Goal: Task Accomplishment & Management: Complete application form

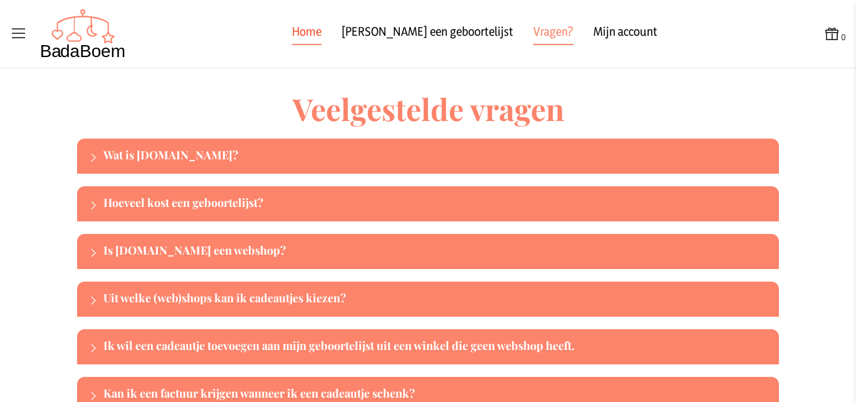
click at [322, 33] on link "Home" at bounding box center [306, 34] width 29 height 23
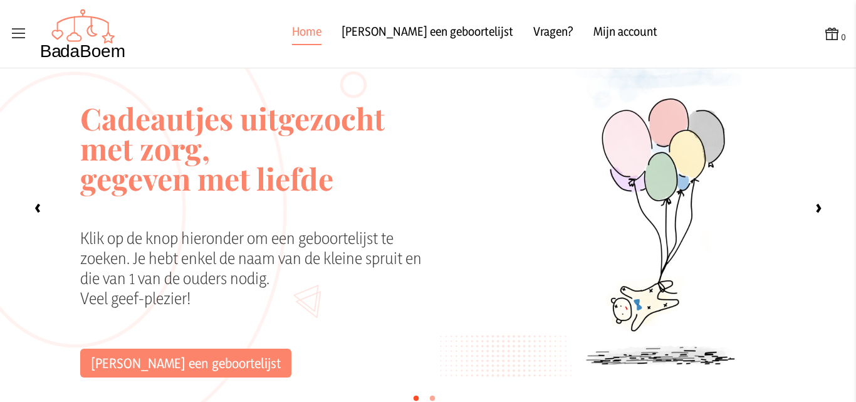
scroll to position [63, 0]
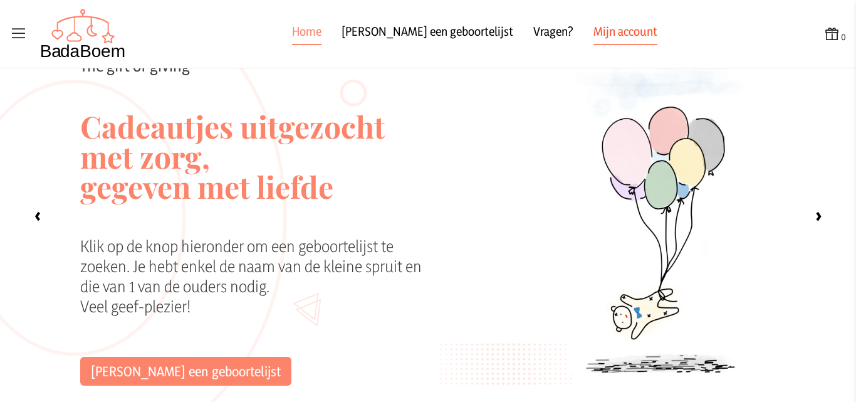
click at [611, 29] on link "Mijn account" at bounding box center [626, 34] width 64 height 23
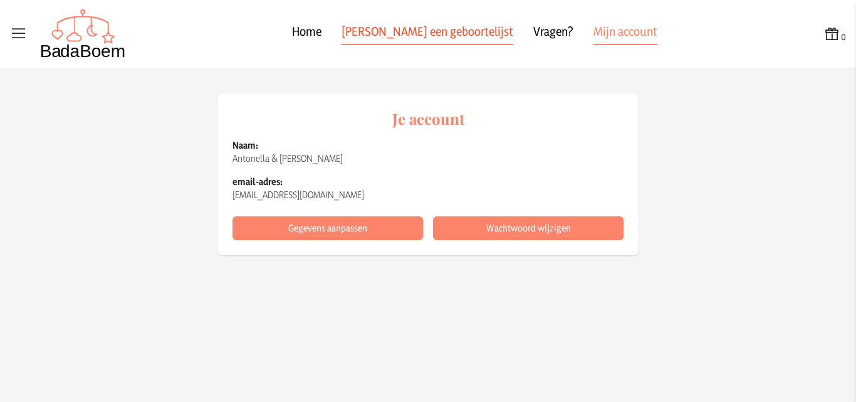
click at [422, 35] on link "[PERSON_NAME] een geboortelijst" at bounding box center [428, 34] width 172 height 23
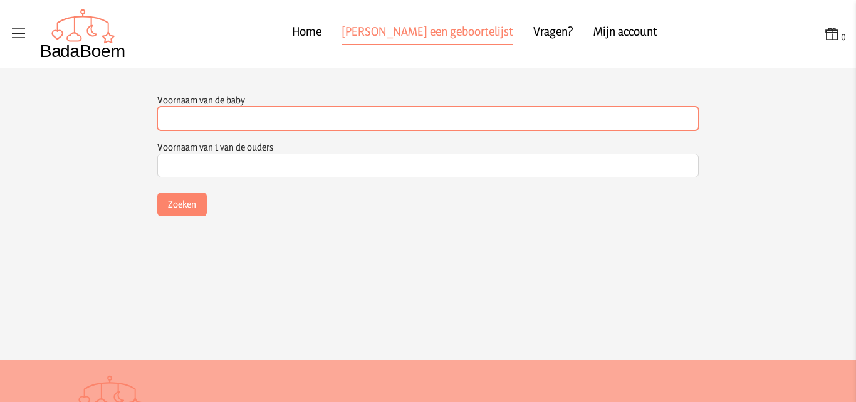
click at [251, 111] on input "Voornaam van de baby" at bounding box center [428, 119] width 542 height 24
type input "Baby"
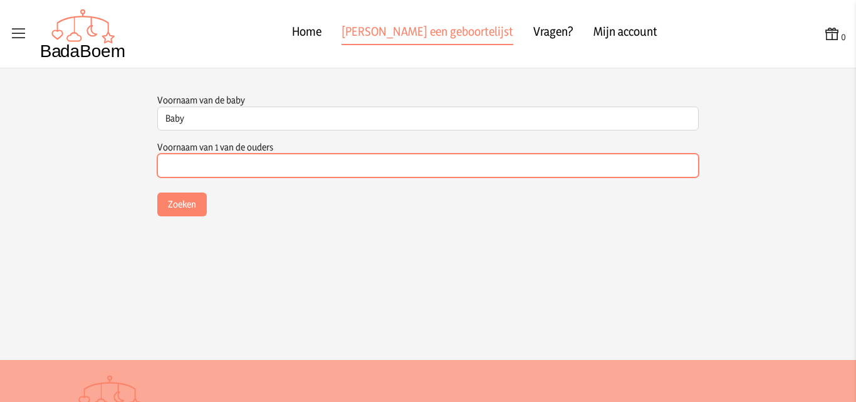
click at [248, 160] on input "Voornaam van 1 van de ouders" at bounding box center [428, 166] width 542 height 24
type input "Antonella"
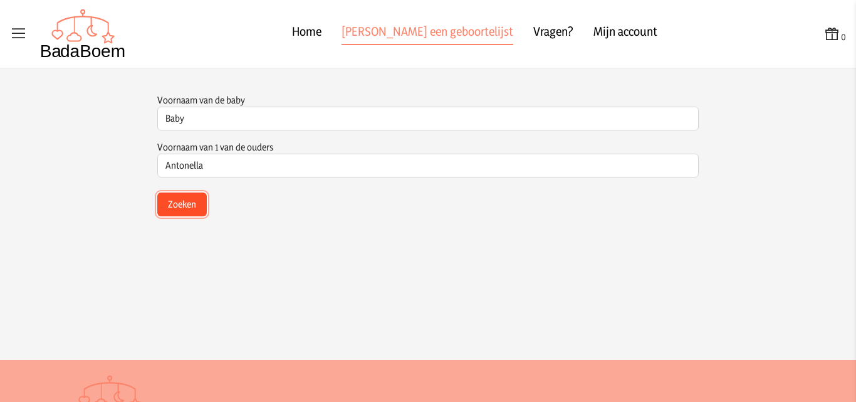
click at [181, 199] on button "Zoeken" at bounding box center [182, 204] width 50 height 24
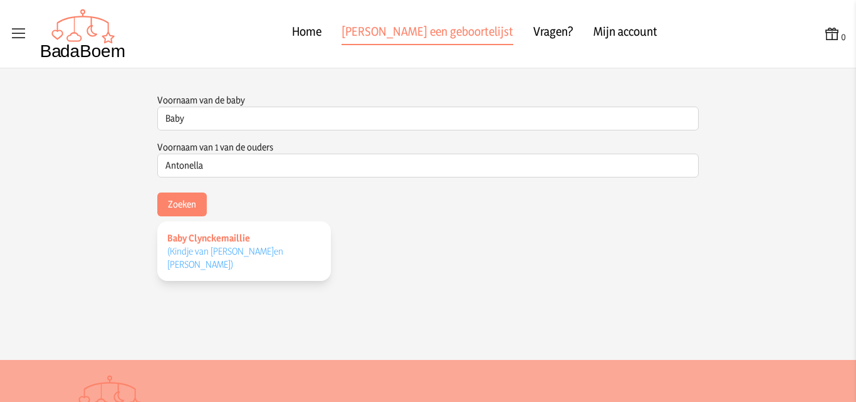
click at [208, 236] on span "Baby Clynckemaillie" at bounding box center [208, 238] width 83 height 12
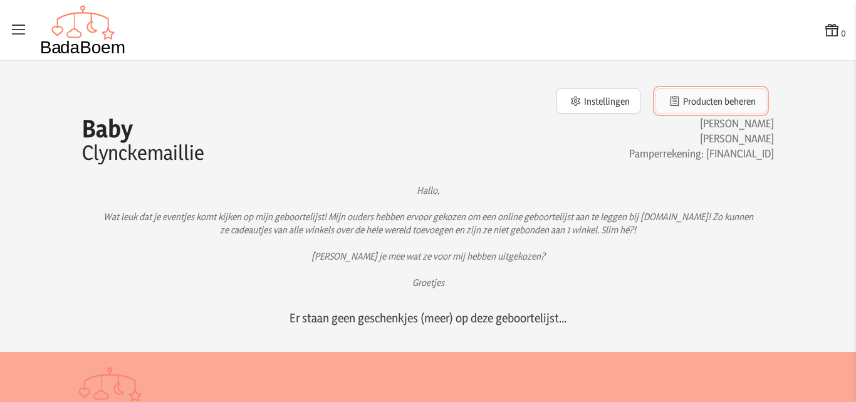
click at [694, 100] on button "Producten beheren" at bounding box center [711, 100] width 111 height 25
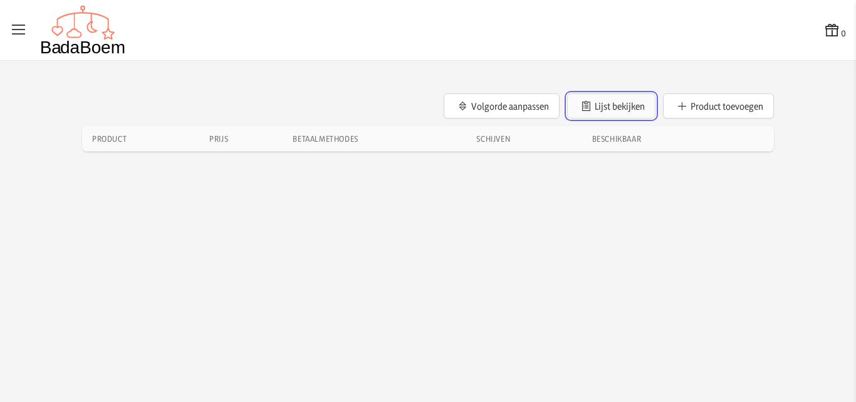
click at [612, 108] on button "Lijst bekijken" at bounding box center [611, 105] width 88 height 25
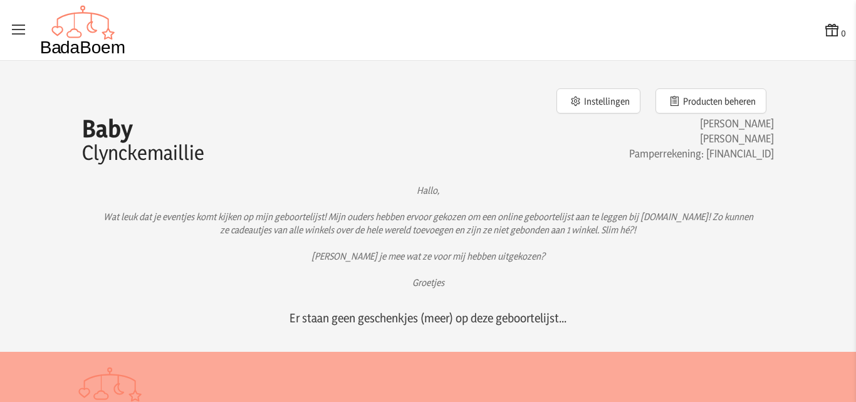
click at [29, 28] on div at bounding box center [68, 30] width 116 height 50
click at [18, 33] on icon at bounding box center [19, 30] width 18 height 18
click at [1, 1] on input "checkbox" at bounding box center [0, 0] width 1 height 1
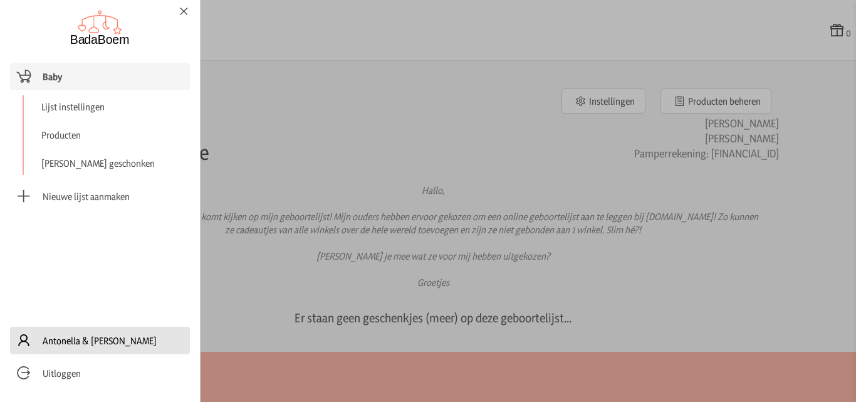
click at [60, 342] on span "Antonella & [PERSON_NAME]" at bounding box center [100, 340] width 114 height 13
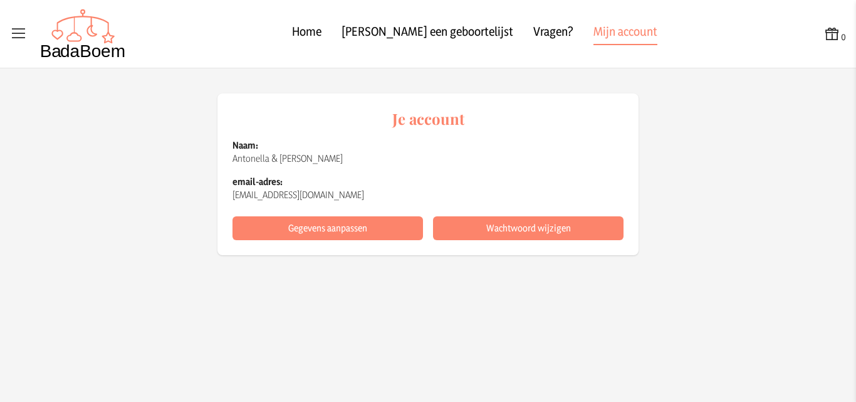
click at [832, 35] on icon at bounding box center [833, 34] width 18 height 18
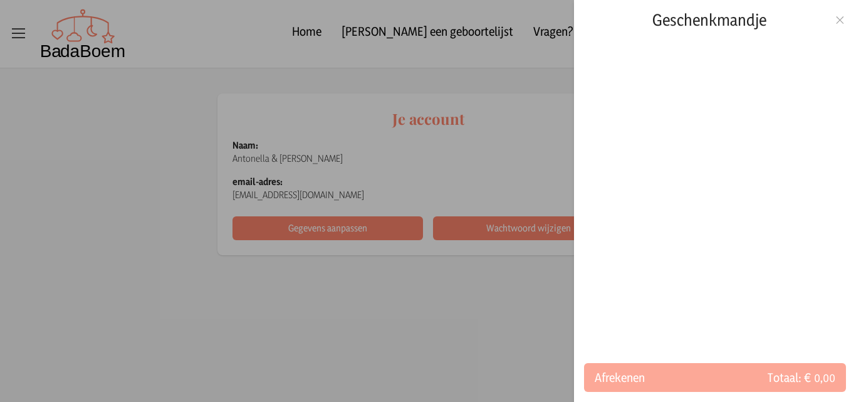
click at [843, 24] on icon at bounding box center [840, 20] width 12 height 9
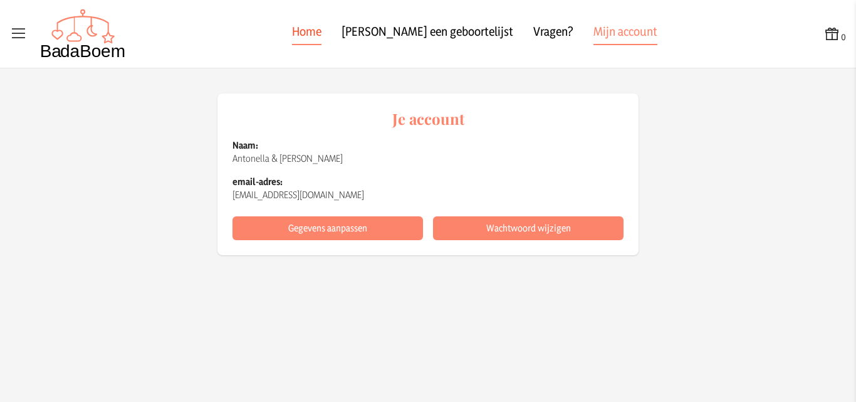
click at [322, 34] on link "Home" at bounding box center [306, 34] width 29 height 23
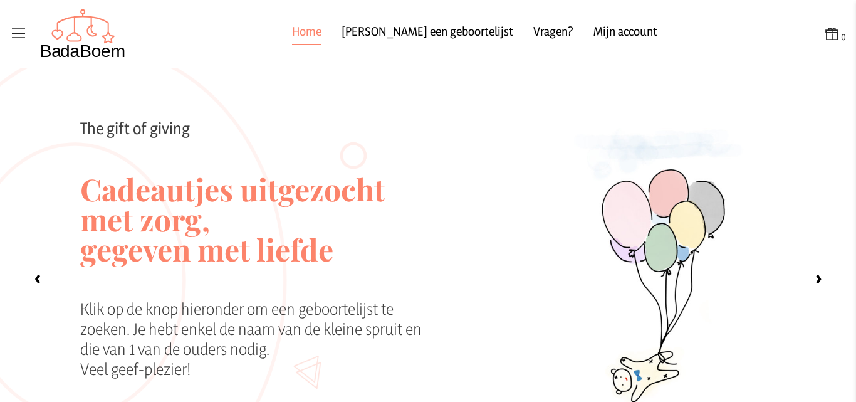
scroll to position [125, 0]
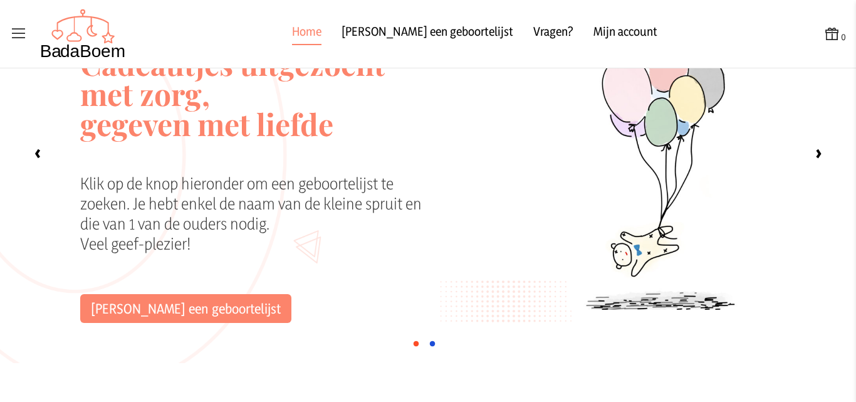
click at [428, 343] on label "•" at bounding box center [432, 342] width 9 height 25
click at [0, 0] on input "‹" at bounding box center [0, 0] width 0 height 0
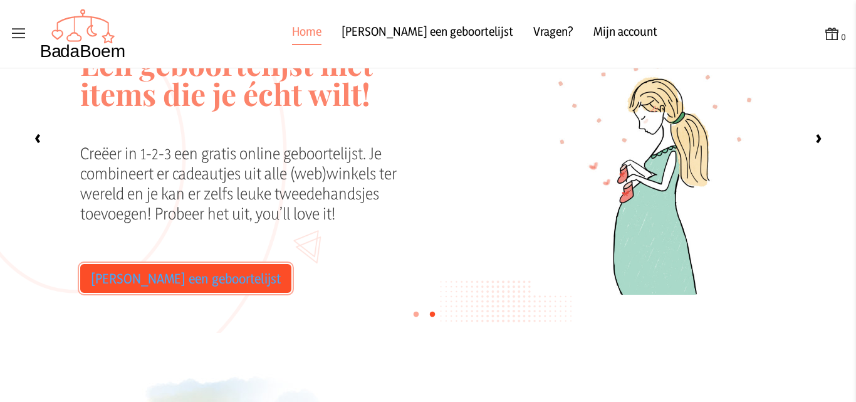
click at [194, 278] on link "[PERSON_NAME] een geboortelijst" at bounding box center [185, 278] width 211 height 29
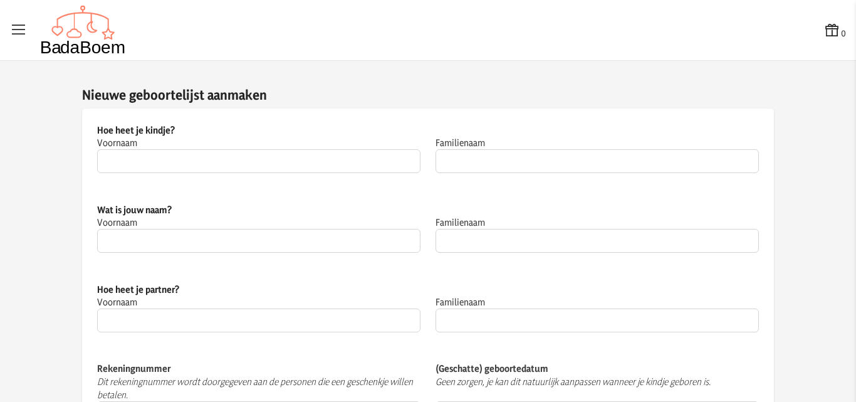
click at [96, 26] on img at bounding box center [83, 30] width 86 height 50
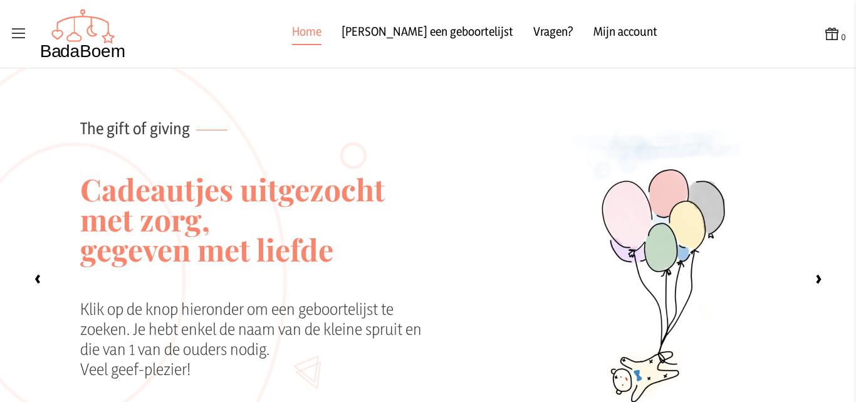
click at [19, 35] on icon at bounding box center [19, 34] width 18 height 18
click at [1, 1] on input "checkbox" at bounding box center [0, 0] width 1 height 1
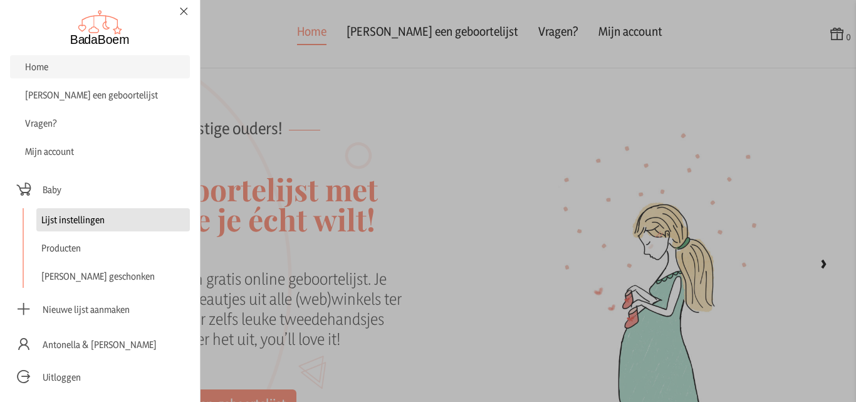
click at [87, 211] on link "Lijst instellingen" at bounding box center [113, 219] width 154 height 23
checkbox input "false"
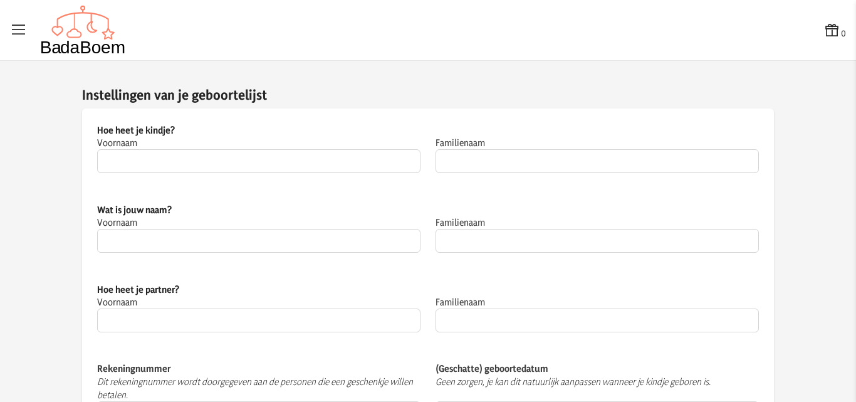
type input "Baby"
type input "Clynckemaillie"
type input "Antonella"
type input "[PERSON_NAME]"
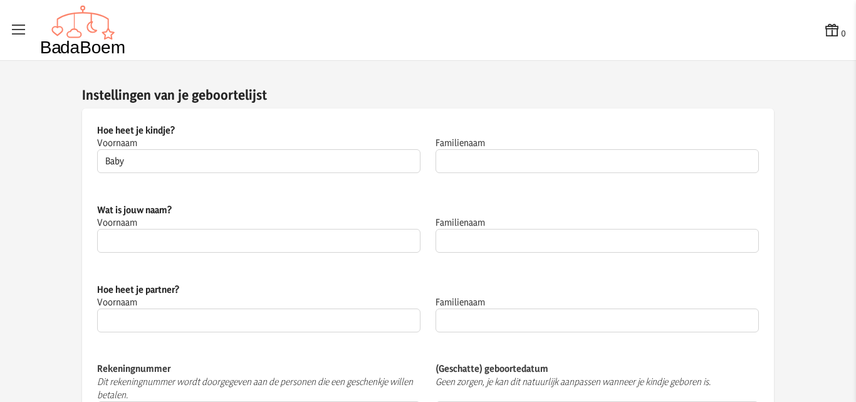
type input "Clynckemaillie"
type input "[FINANCIAL_ID]"
type input "[DATE]"
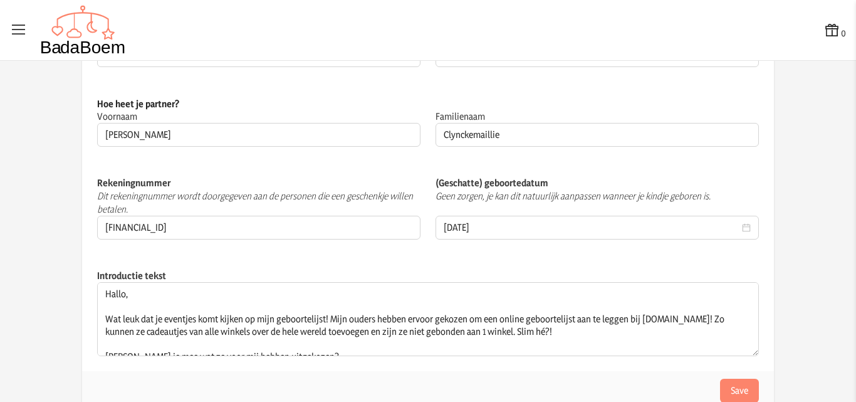
scroll to position [194, 0]
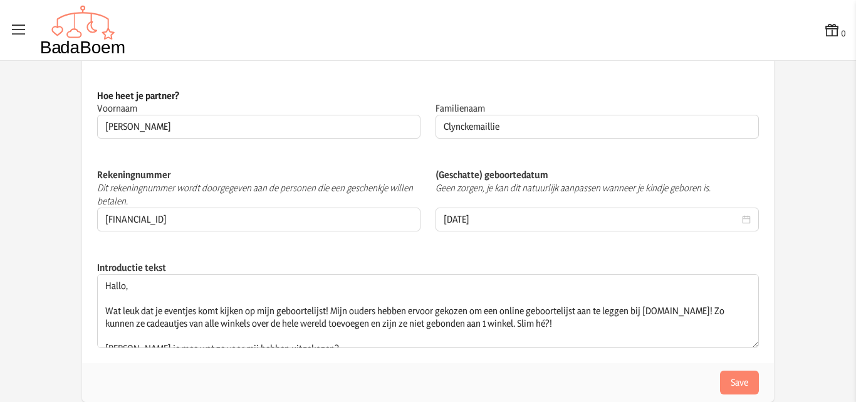
click at [21, 26] on icon at bounding box center [19, 30] width 18 height 18
click at [1, 1] on input "checkbox" at bounding box center [0, 0] width 1 height 1
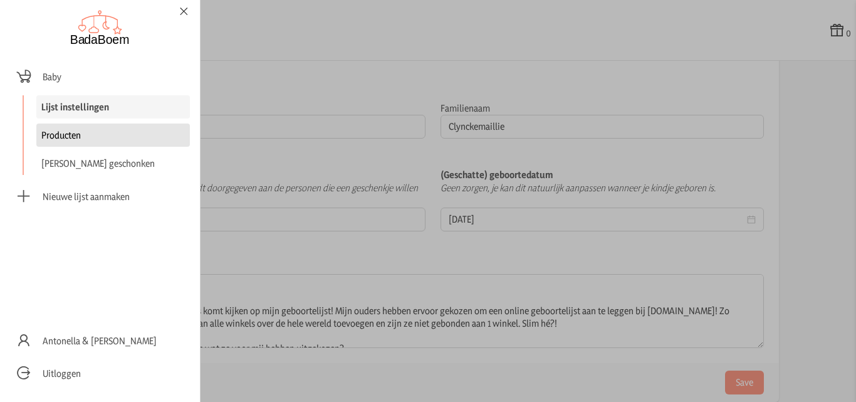
click at [65, 131] on link "Producten" at bounding box center [113, 134] width 154 height 23
checkbox input "false"
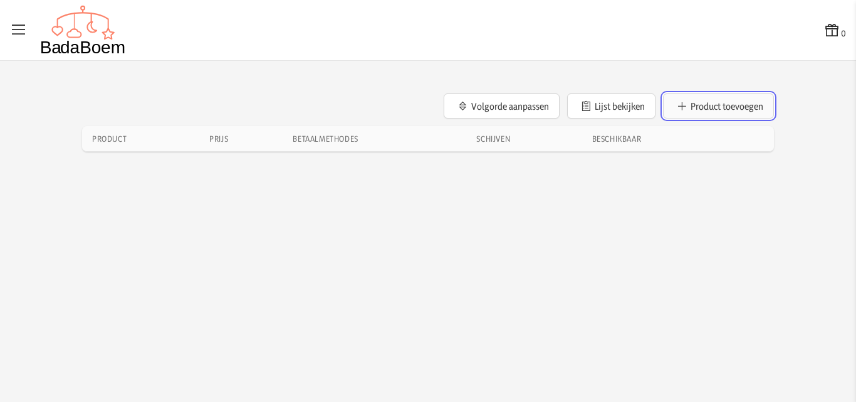
click at [681, 100] on button "Product toevoegen" at bounding box center [718, 105] width 111 height 25
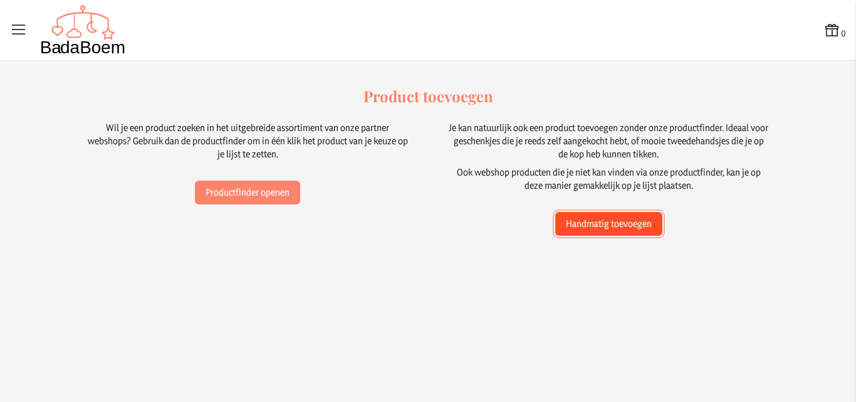
click at [630, 226] on button "Handmatig toevoegen" at bounding box center [608, 224] width 107 height 24
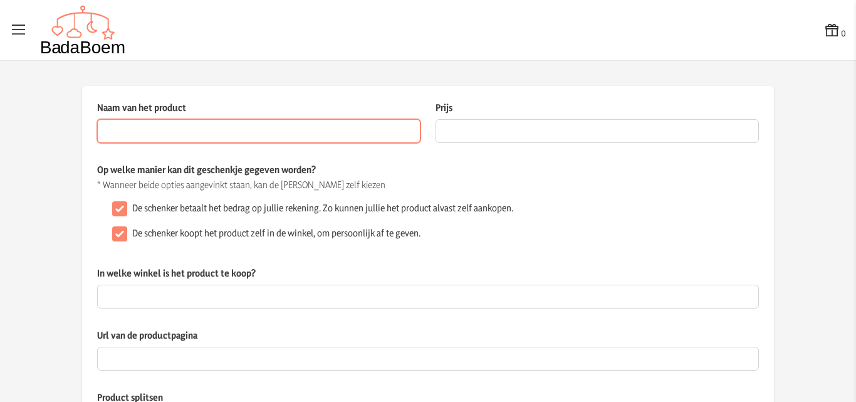
click at [228, 140] on input "Naam van het product" at bounding box center [258, 131] width 323 height 24
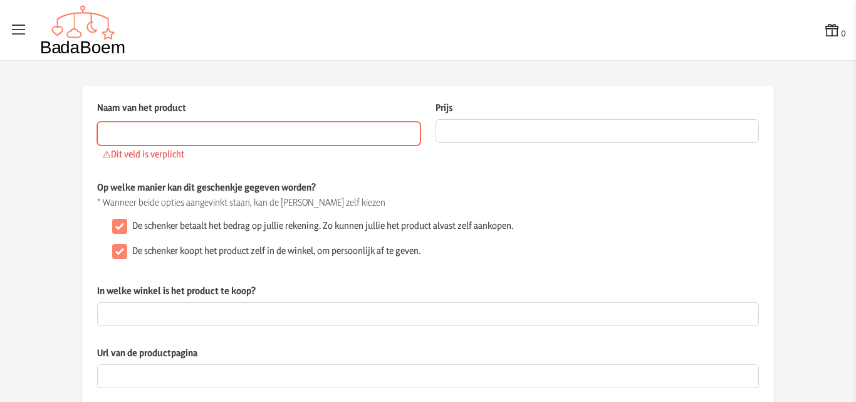
paste input "Babymonitor Avent SCD953/26"
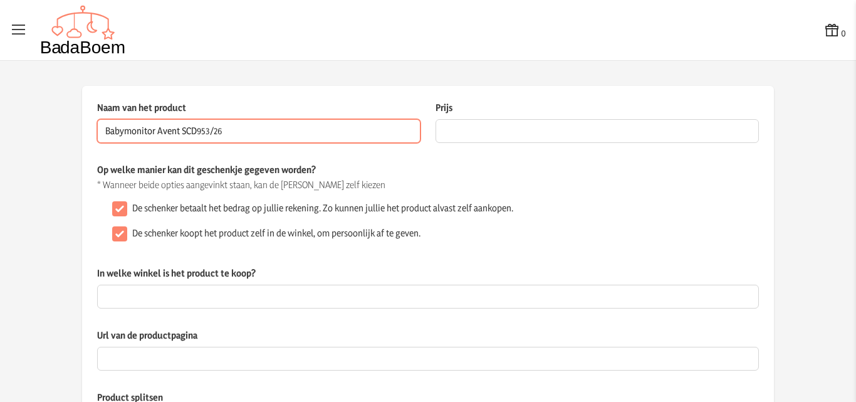
type input "Babymonitor Avent SCD953/26"
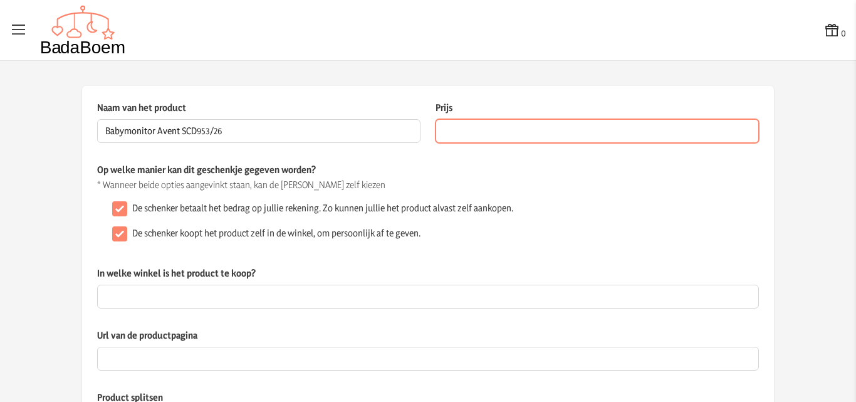
click at [532, 137] on input "Prijs" at bounding box center [597, 131] width 323 height 24
type input "165"
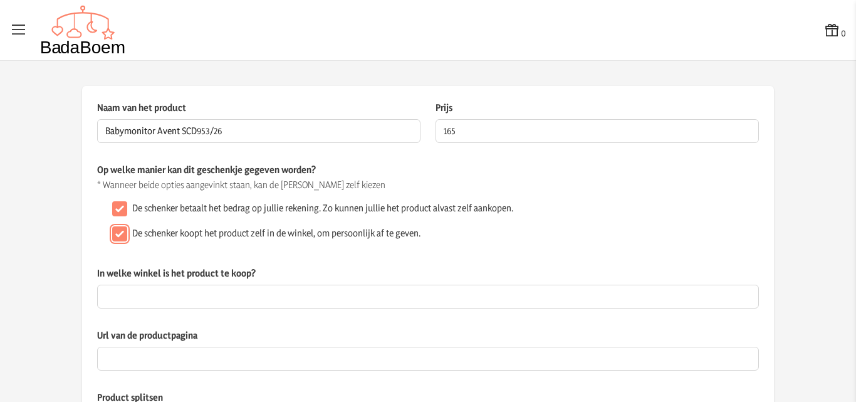
click at [113, 234] on input "De schenker koopt het product zelf in de winkel, om persoonlijk af te geven." at bounding box center [119, 233] width 15 height 15
checkbox input "false"
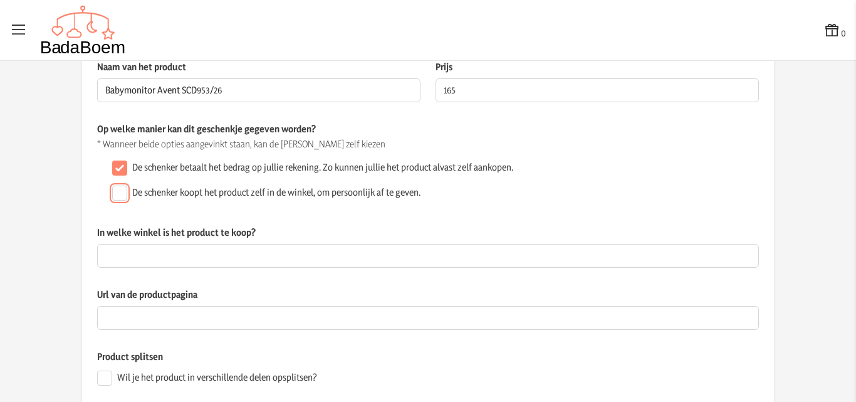
scroll to position [63, 0]
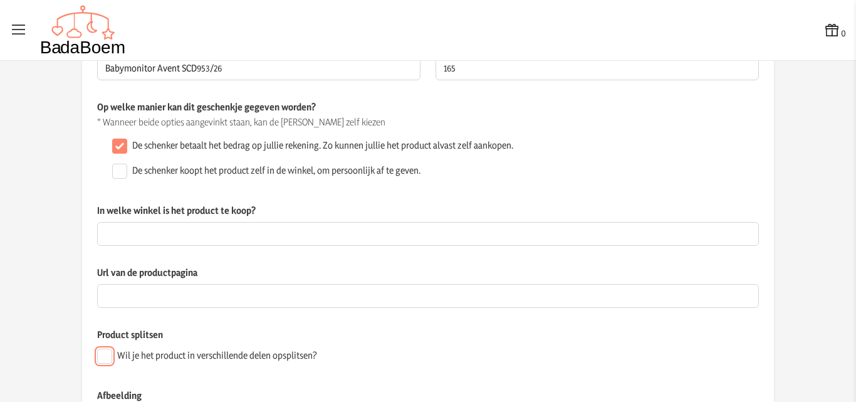
click at [99, 358] on input "Wil je het product in verschillende delen opsplitsen?" at bounding box center [104, 355] width 15 height 15
checkbox input "true"
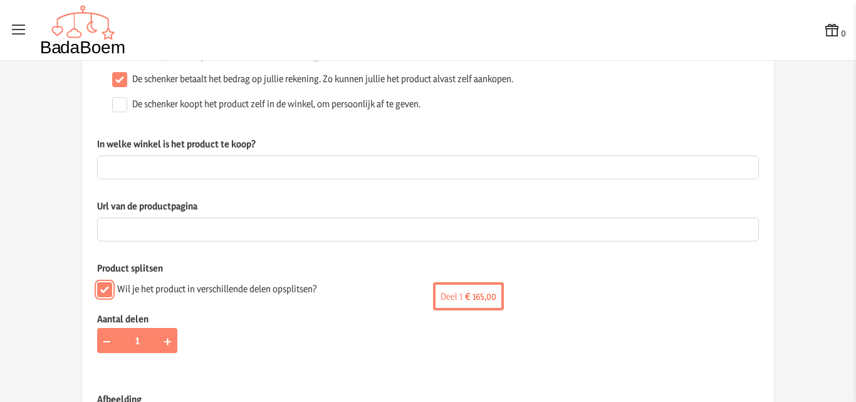
scroll to position [188, 0]
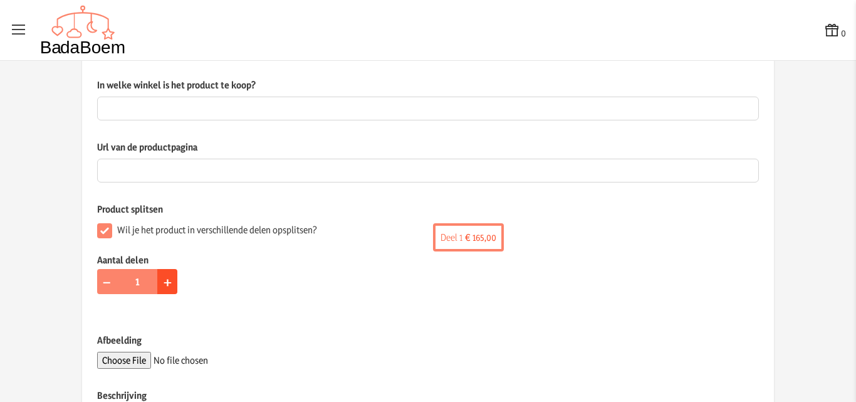
click at [164, 286] on span "+" at bounding box center [168, 280] width 8 height 19
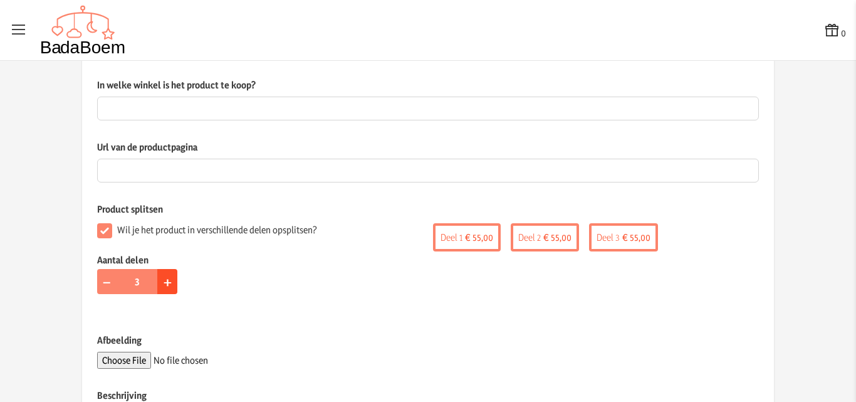
click at [164, 286] on span "+" at bounding box center [168, 280] width 8 height 19
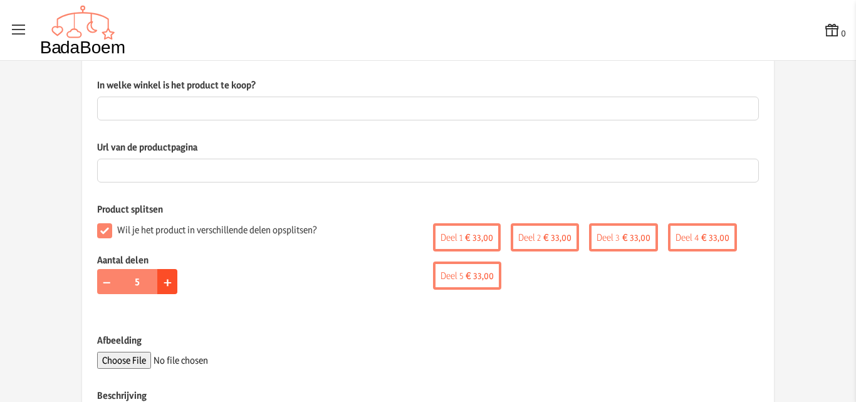
click at [164, 286] on span "+" at bounding box center [168, 280] width 8 height 19
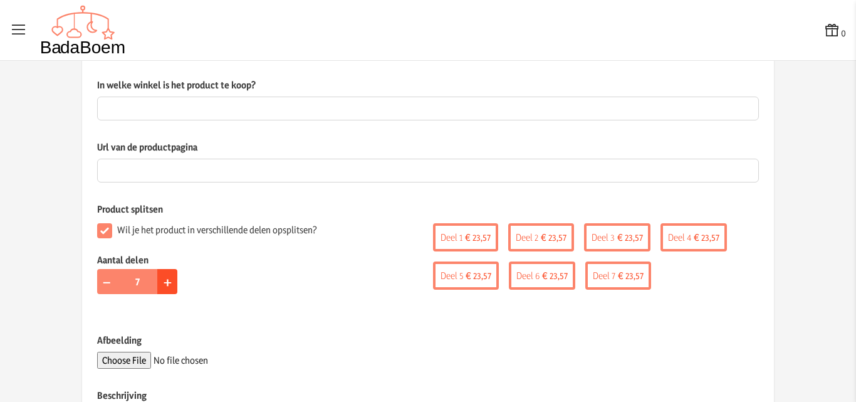
click at [164, 286] on span "+" at bounding box center [168, 280] width 8 height 19
type input "8"
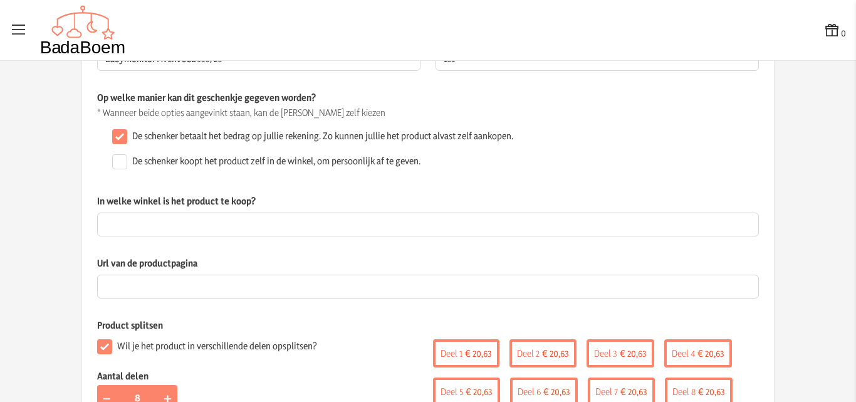
scroll to position [63, 0]
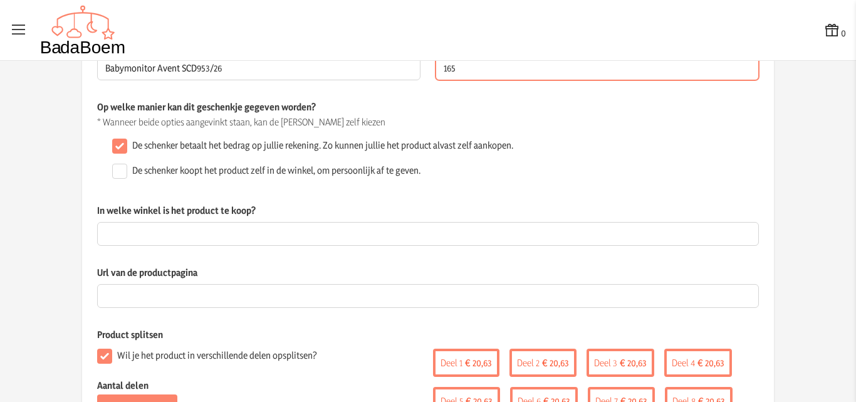
click at [458, 68] on input "165" at bounding box center [597, 68] width 323 height 24
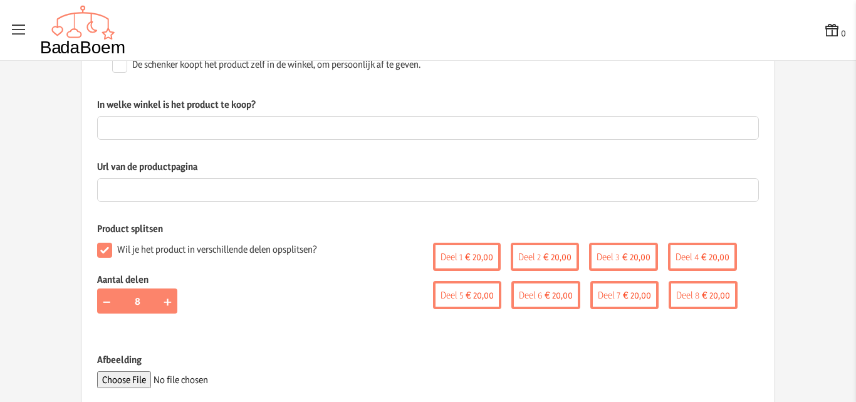
scroll to position [188, 0]
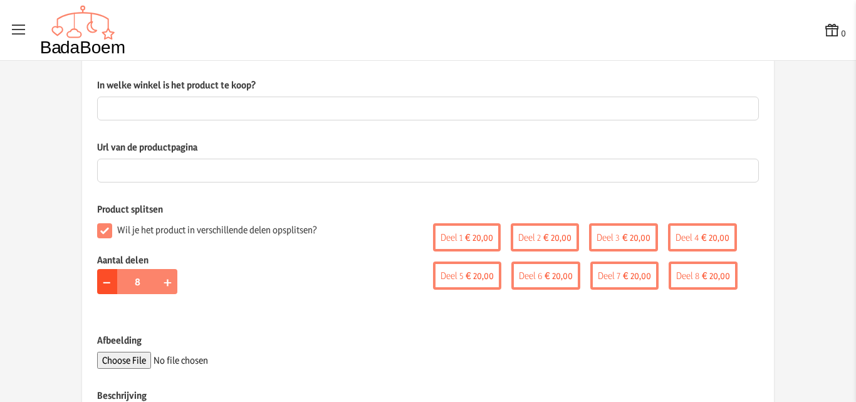
type input "160"
click at [103, 280] on span "−" at bounding box center [106, 280] width 9 height 19
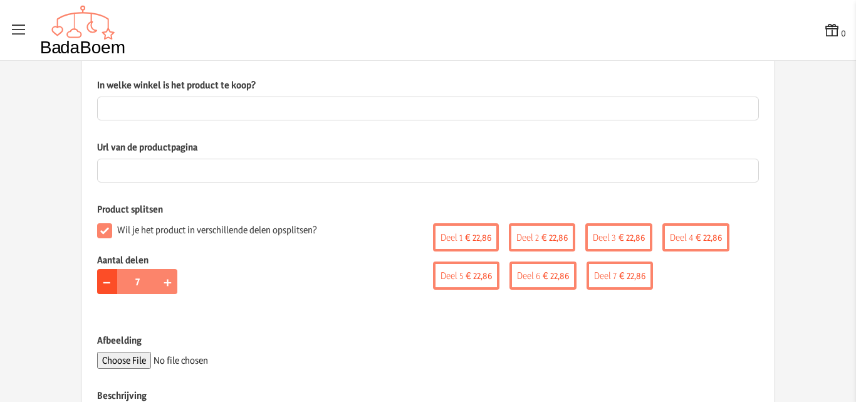
click at [105, 282] on span "−" at bounding box center [106, 280] width 9 height 19
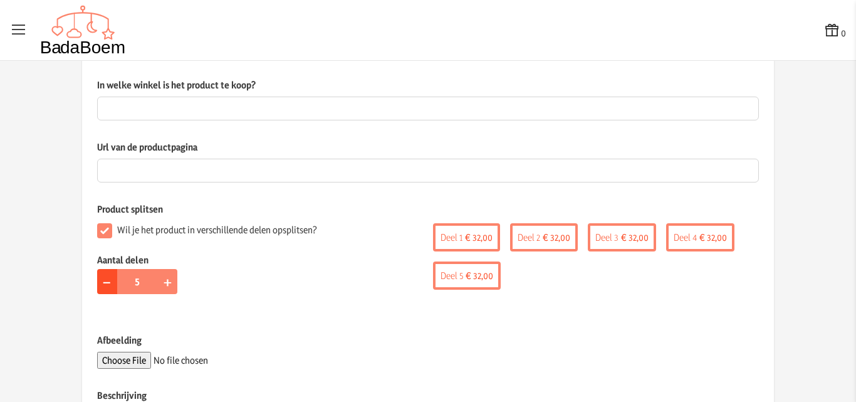
click at [105, 282] on span "−" at bounding box center [106, 280] width 9 height 19
type input "4"
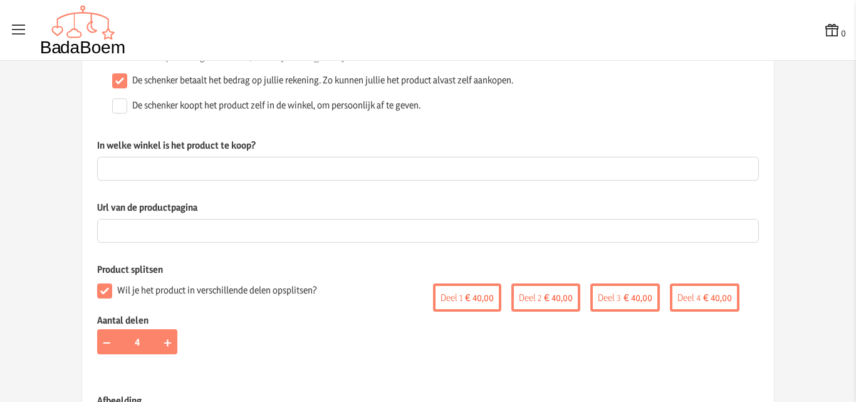
scroll to position [0, 0]
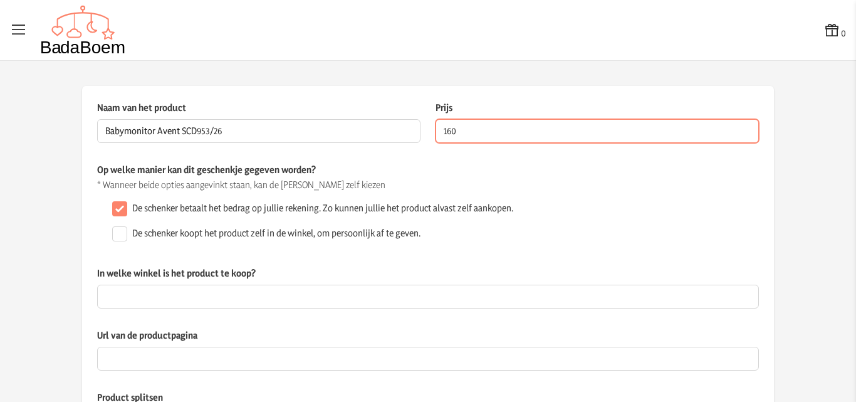
click at [471, 131] on input "160" at bounding box center [597, 131] width 323 height 24
type input "165"
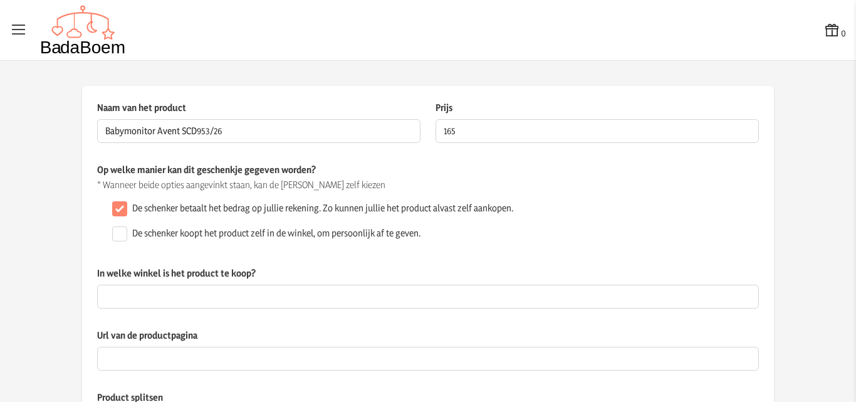
click at [528, 217] on div "De schenker betaalt het bedrag op jullie rekening. Zo kunnen jullie het product…" at bounding box center [433, 208] width 652 height 25
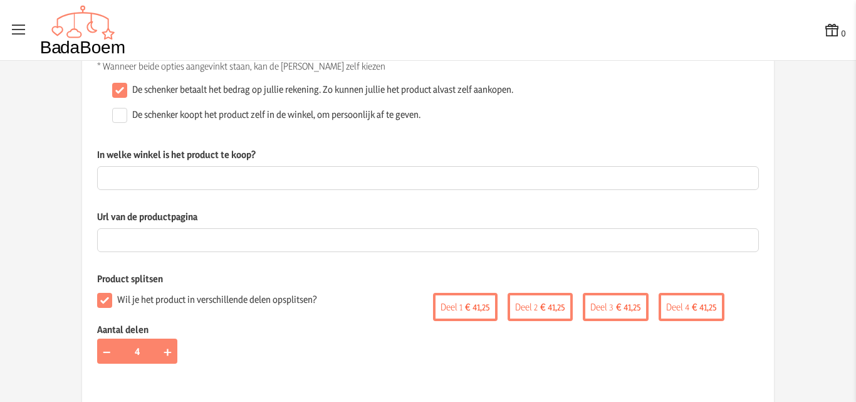
scroll to position [125, 0]
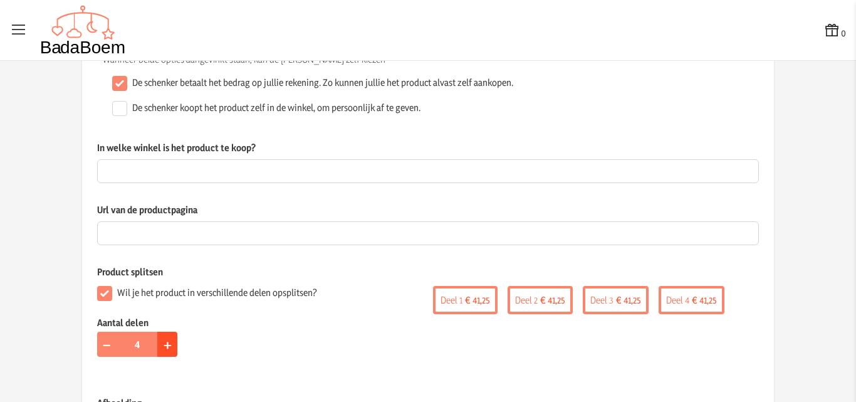
click at [164, 346] on span "+" at bounding box center [168, 343] width 8 height 19
type input "5"
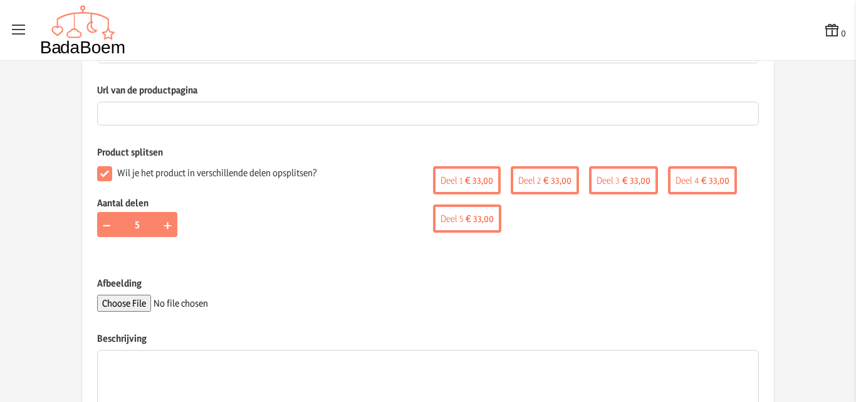
scroll to position [251, 0]
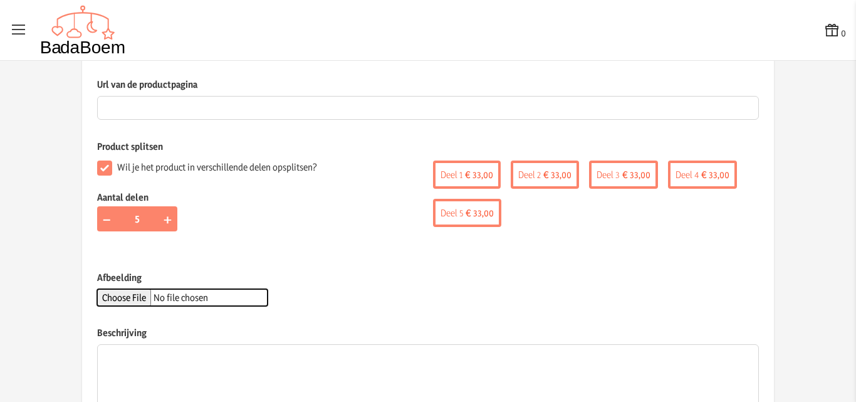
click at [120, 299] on input "Afbeelding" at bounding box center [182, 297] width 170 height 17
type input "C:\fakepath\babyfoon avent.jpeg"
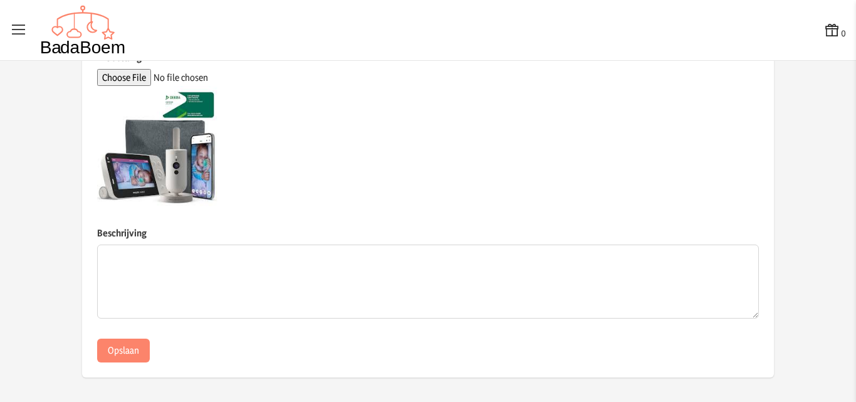
scroll to position [471, 0]
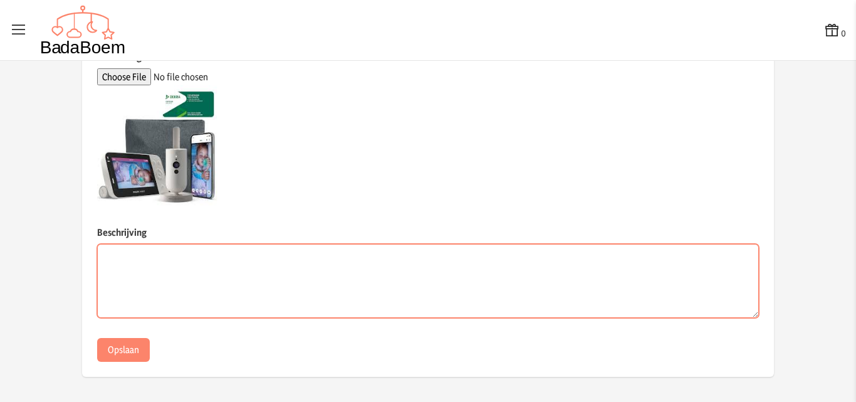
click at [191, 266] on textarea "Beschrijving" at bounding box center [428, 281] width 662 height 74
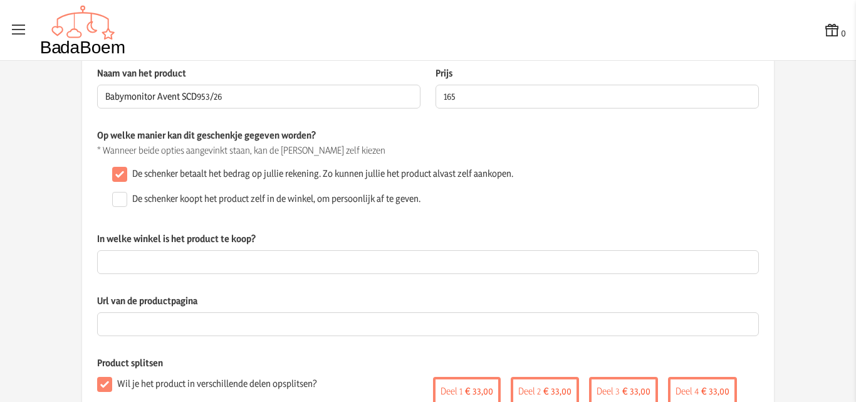
scroll to position [33, 0]
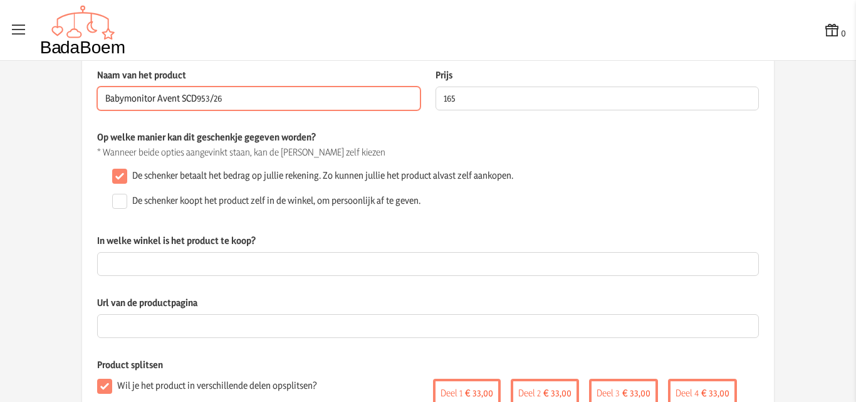
drag, startPoint x: 221, startPoint y: 96, endPoint x: 108, endPoint y: 83, distance: 113.6
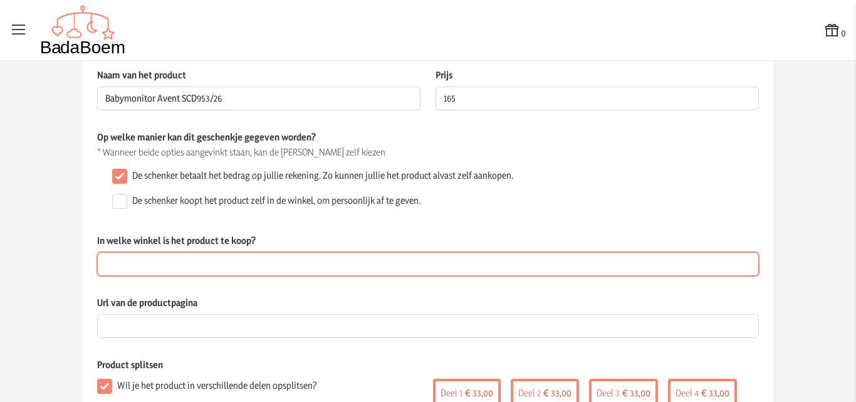
click at [206, 268] on input "In welke winkel is het product te koop?" at bounding box center [428, 264] width 662 height 24
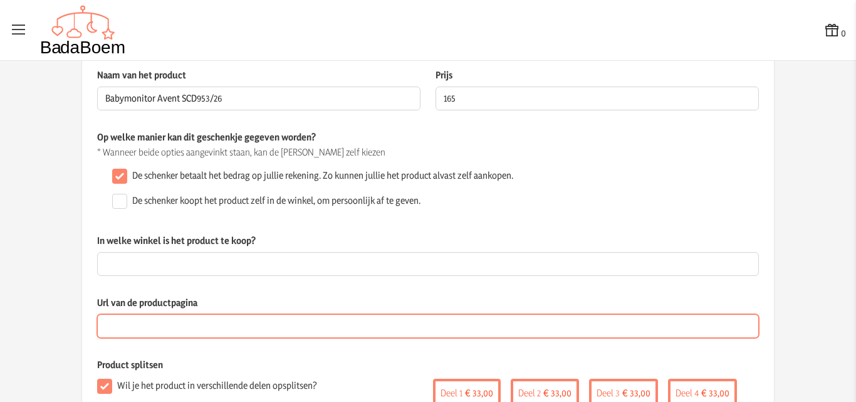
click at [184, 320] on input "Url van de productpagina" at bounding box center [428, 326] width 662 height 24
paste input "[URL][DOMAIN_NAME]"
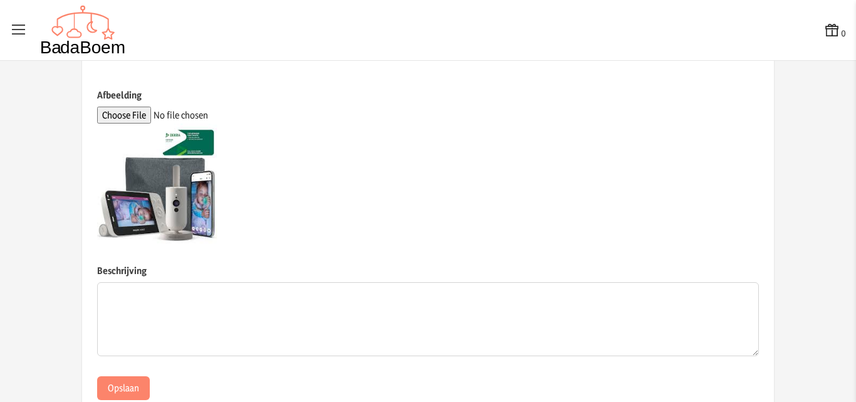
scroll to position [471, 0]
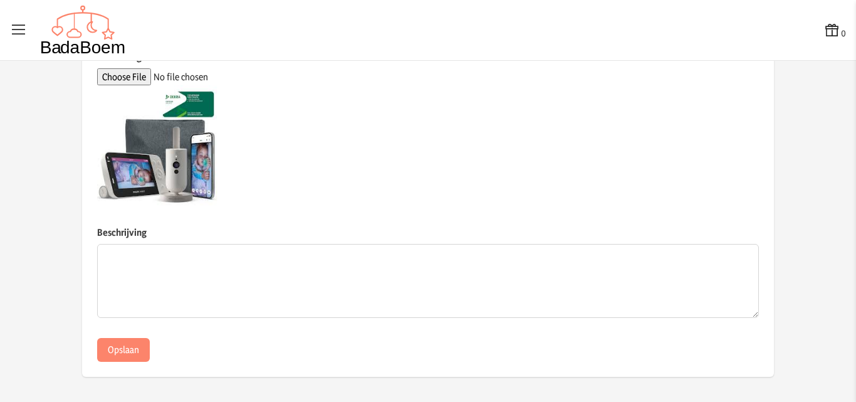
type input "[URL][DOMAIN_NAME]"
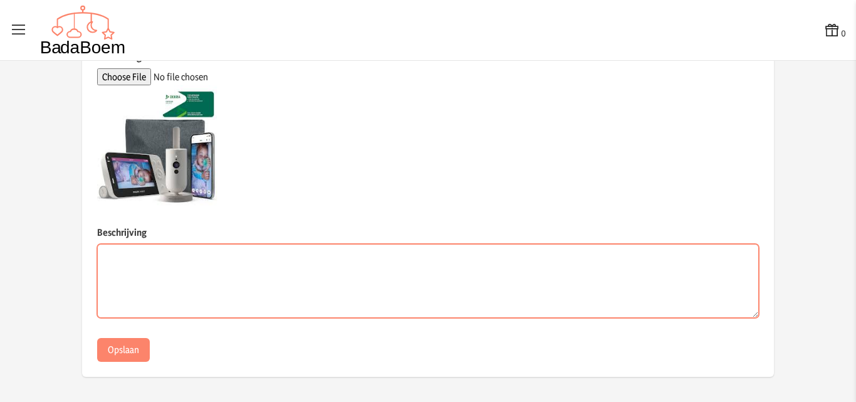
click at [182, 258] on textarea "Beschrijving" at bounding box center [428, 281] width 662 height 74
paste textarea "Met deze SCD953/26-beeldbabyfoon van Philips Avent hoor & zie je echt elk zucht…"
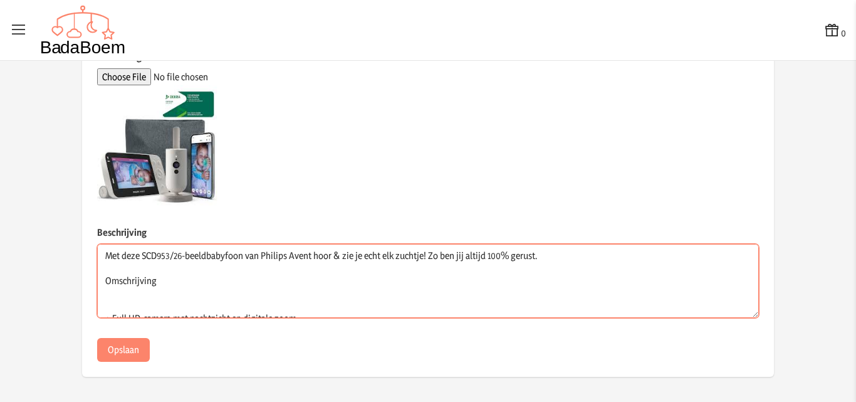
drag, startPoint x: 98, startPoint y: 279, endPoint x: 133, endPoint y: 301, distance: 40.9
click at [133, 301] on textarea "Met deze SCD953/26-beeldbabyfoon van Philips Avent hoor & zie je echt elk zucht…" at bounding box center [428, 281] width 662 height 74
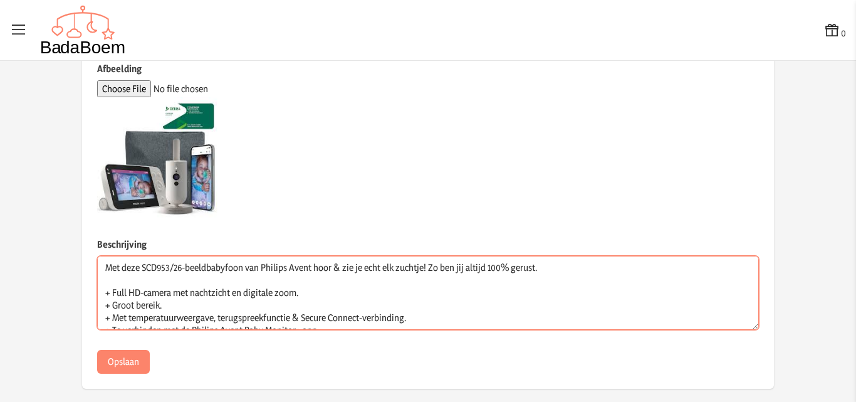
scroll to position [471, 0]
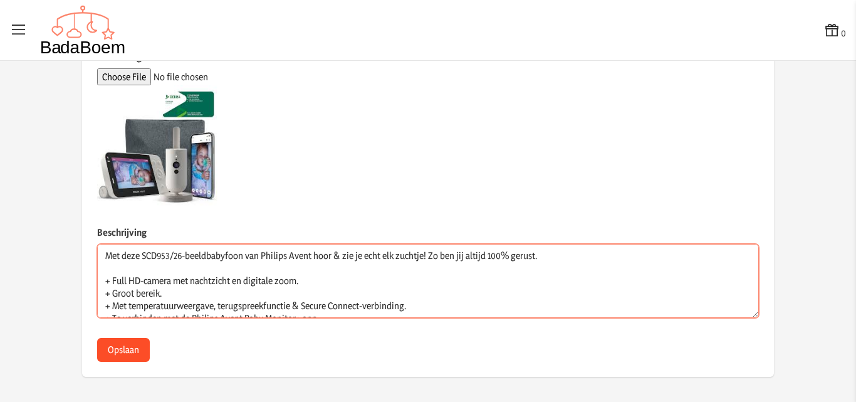
type textarea "Met deze SCD953/26-beeldbabyfoon van Philips Avent hoor & zie je echt elk zucht…"
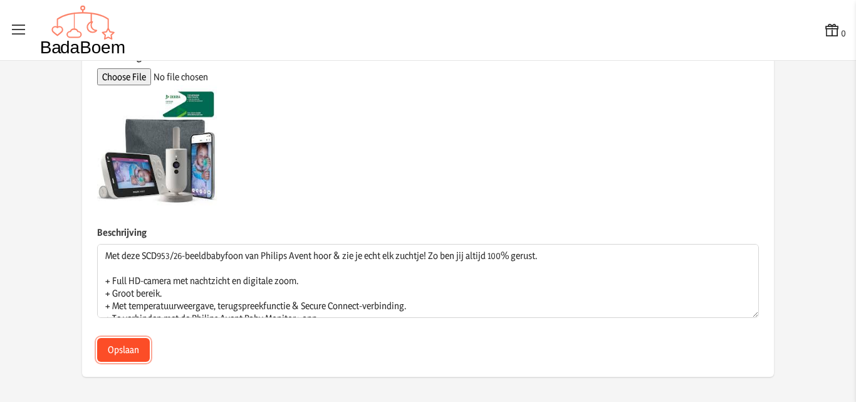
click at [115, 346] on button "Opslaan" at bounding box center [123, 350] width 53 height 24
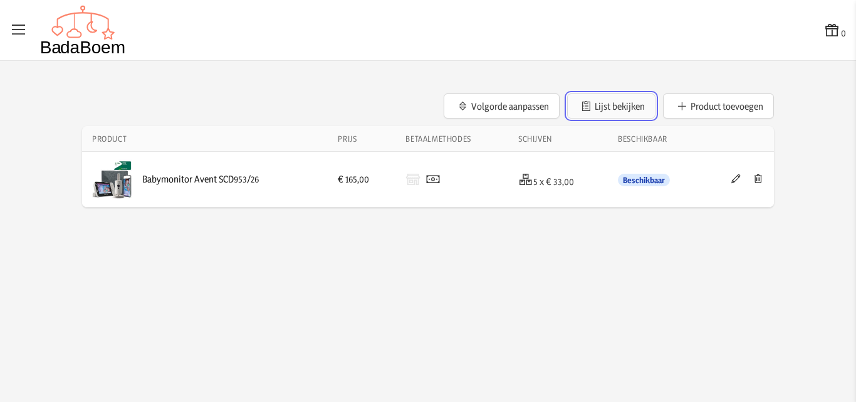
click at [620, 102] on button "Lijst bekijken" at bounding box center [611, 105] width 88 height 25
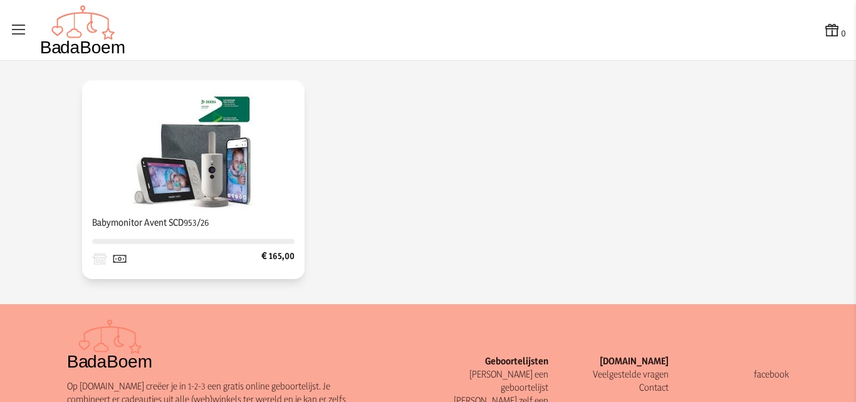
scroll to position [251, 0]
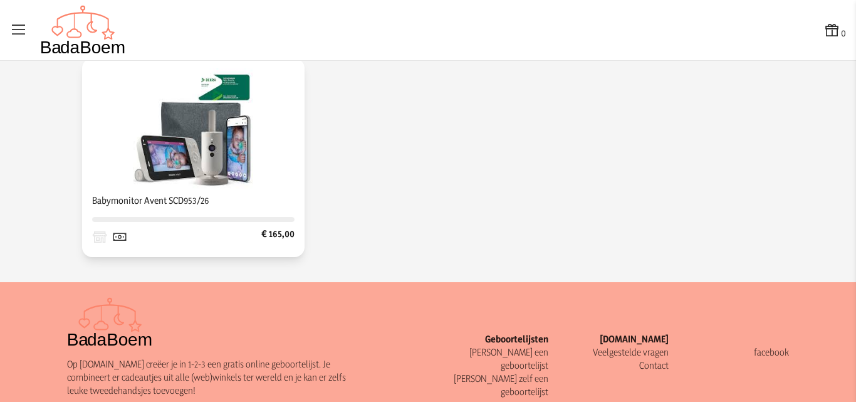
click at [194, 160] on img at bounding box center [193, 128] width 120 height 120
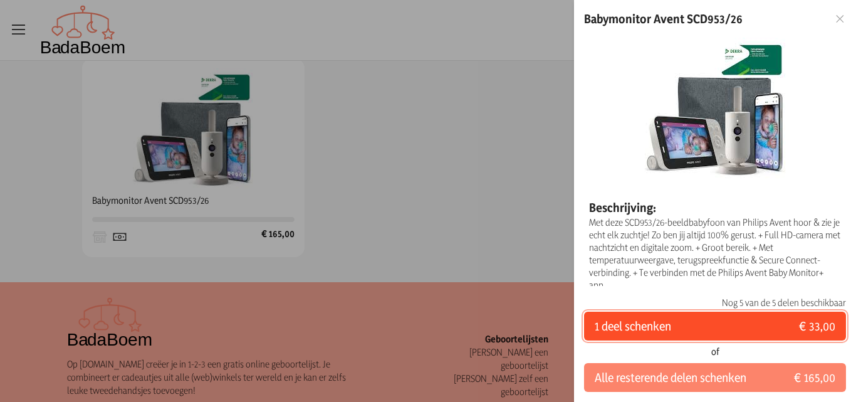
click at [708, 324] on button "1 deel schenken € 33,00" at bounding box center [715, 325] width 262 height 29
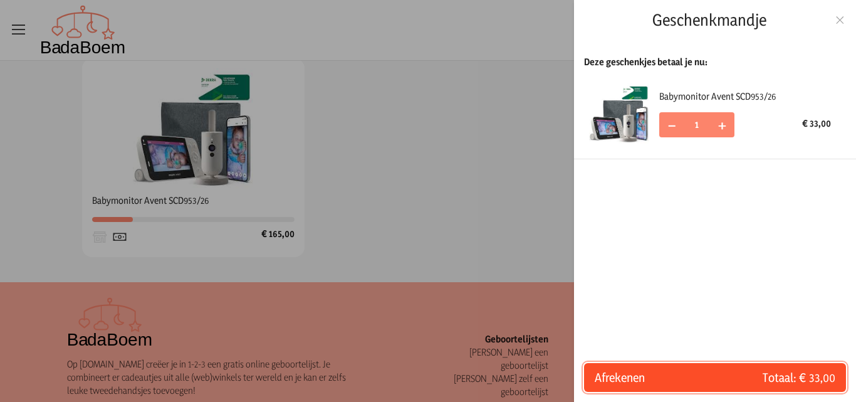
click at [682, 381] on span "Afrekenen" at bounding box center [655, 378] width 120 height 18
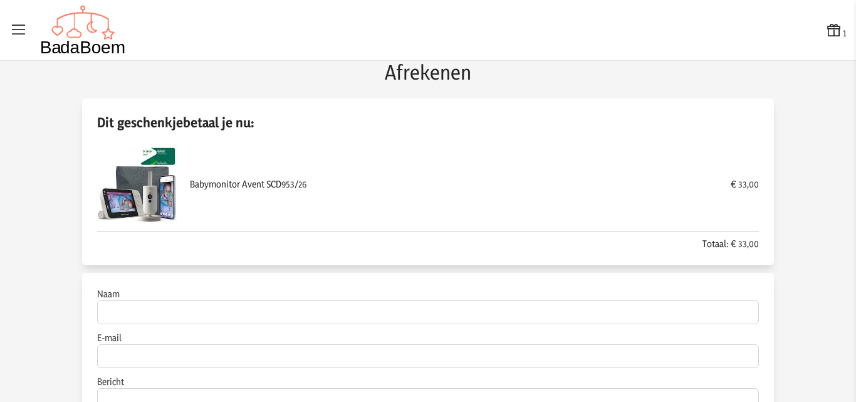
click at [825, 33] on icon at bounding box center [834, 30] width 18 height 18
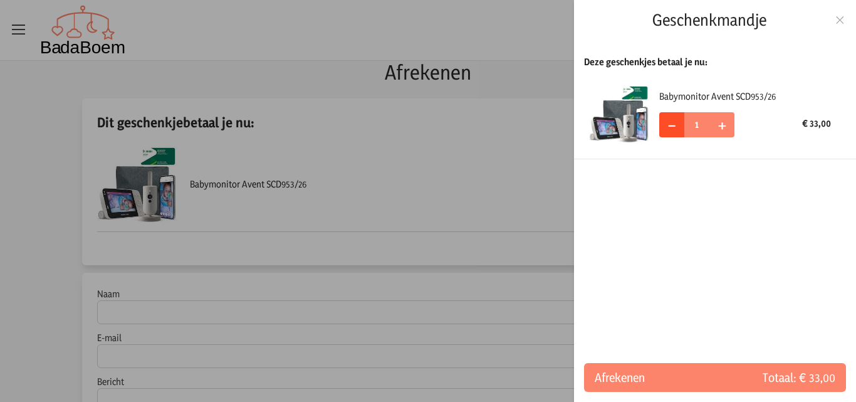
click at [676, 127] on span "−" at bounding box center [671, 124] width 9 height 19
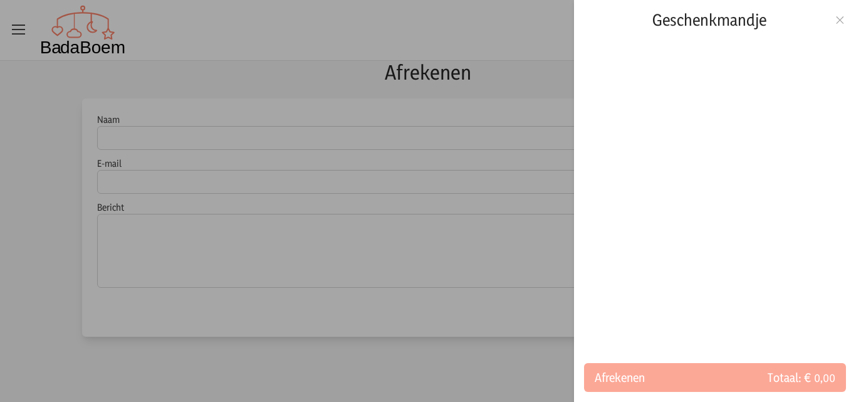
click at [369, 367] on div at bounding box center [428, 201] width 856 height 402
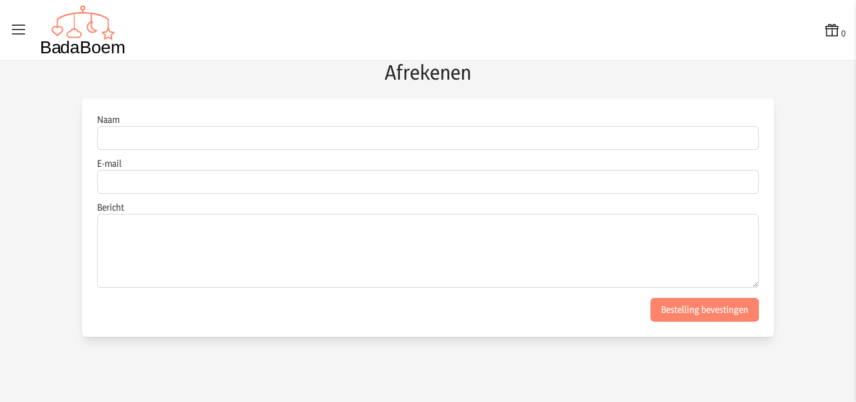
click at [19, 24] on icon at bounding box center [19, 30] width 18 height 18
click at [1, 1] on input "checkbox" at bounding box center [0, 0] width 1 height 1
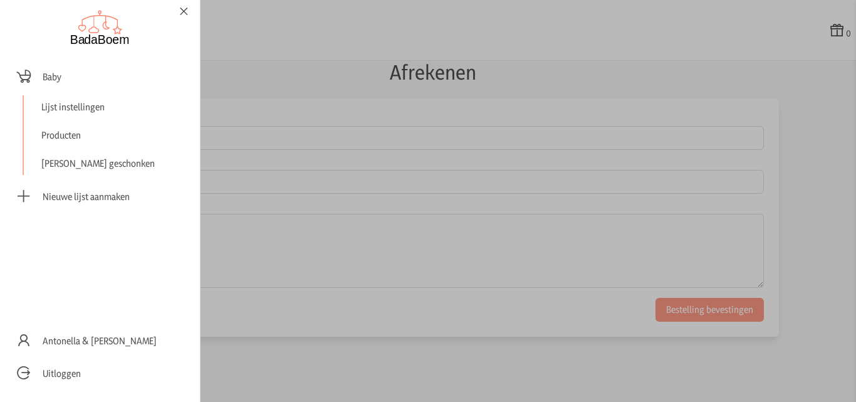
click at [185, 11] on icon at bounding box center [184, 11] width 12 height 9
click at [1, 1] on input "checkbox" at bounding box center [0, 0] width 1 height 1
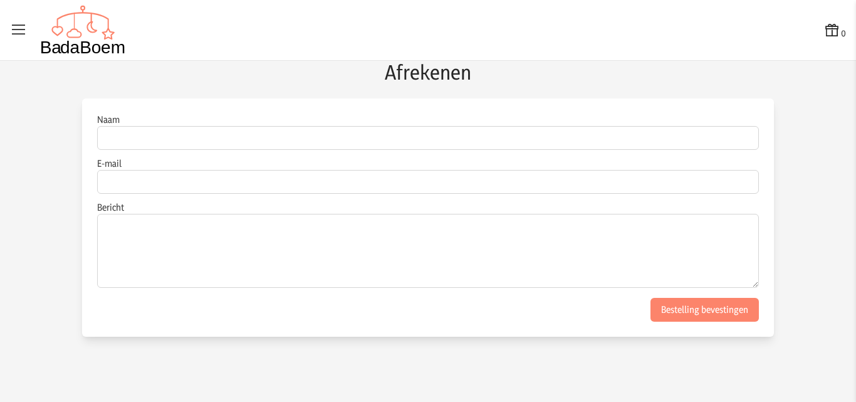
click at [20, 30] on icon at bounding box center [19, 30] width 18 height 18
click at [1, 1] on input "checkbox" at bounding box center [0, 0] width 1 height 1
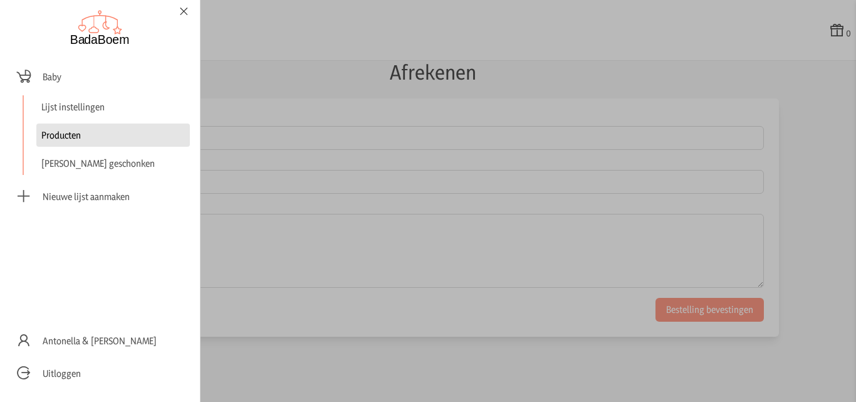
click at [62, 138] on link "Producten" at bounding box center [113, 134] width 154 height 23
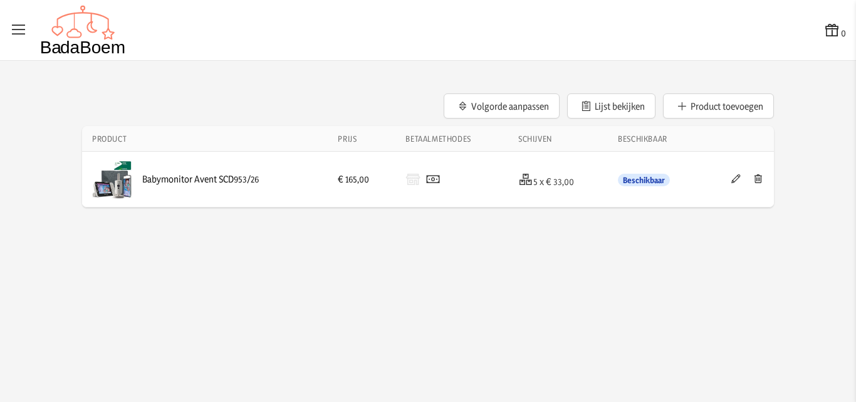
click at [21, 26] on icon at bounding box center [19, 30] width 18 height 18
click at [1, 1] on input "checkbox" at bounding box center [0, 0] width 1 height 1
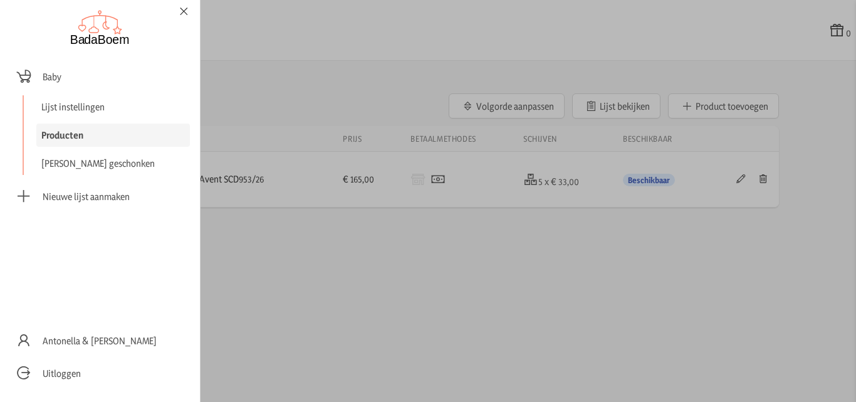
click at [101, 32] on img at bounding box center [100, 27] width 60 height 35
checkbox input "false"
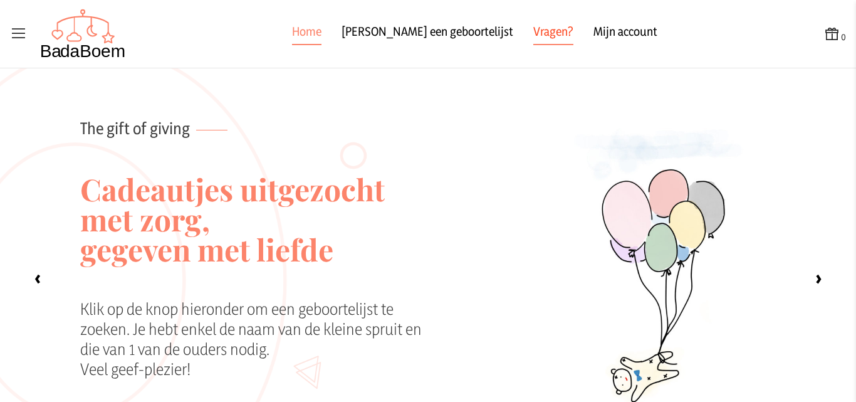
click at [533, 30] on link "Vragen?" at bounding box center [553, 34] width 40 height 23
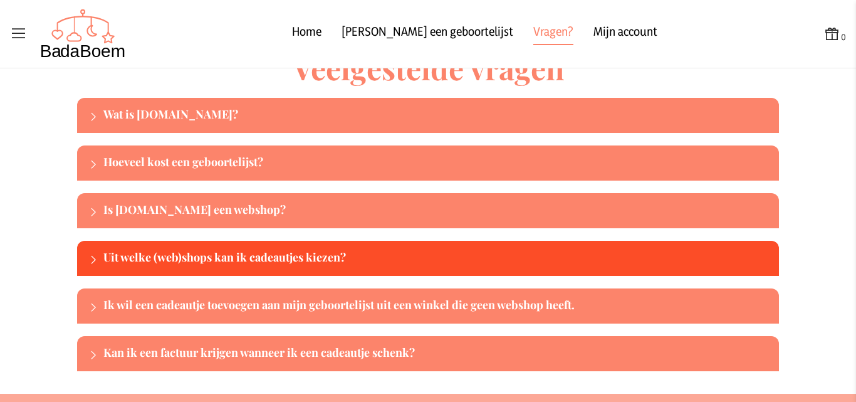
scroll to position [63, 0]
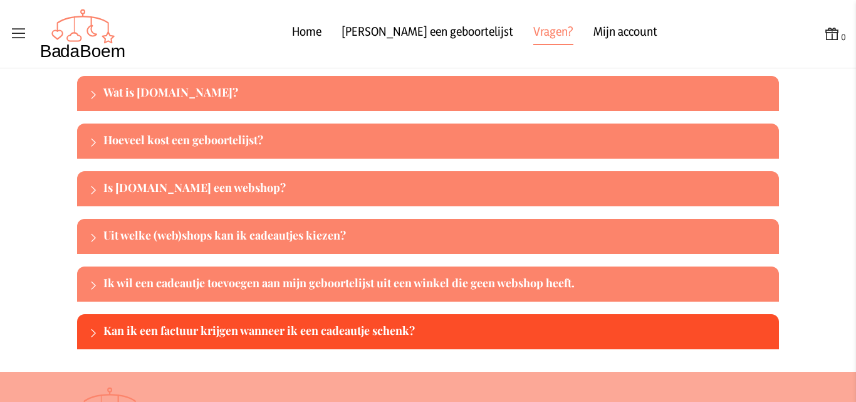
click at [189, 327] on div "Kan ik een factuur krijgen wanneer ik een cadeautje schenk?" at bounding box center [438, 332] width 671 height 20
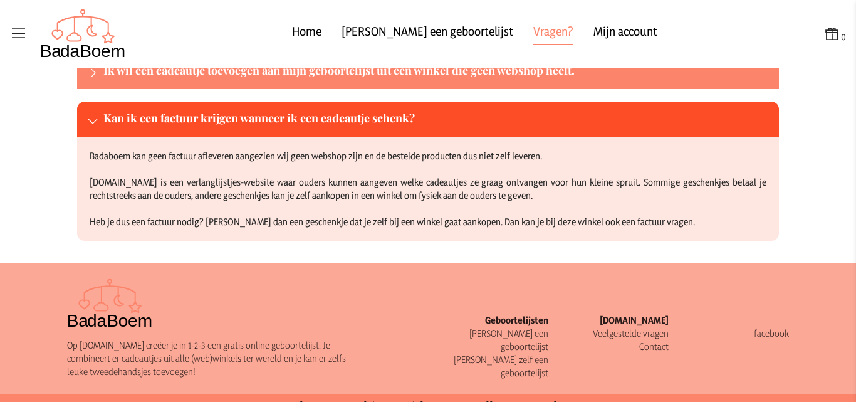
scroll to position [289, 0]
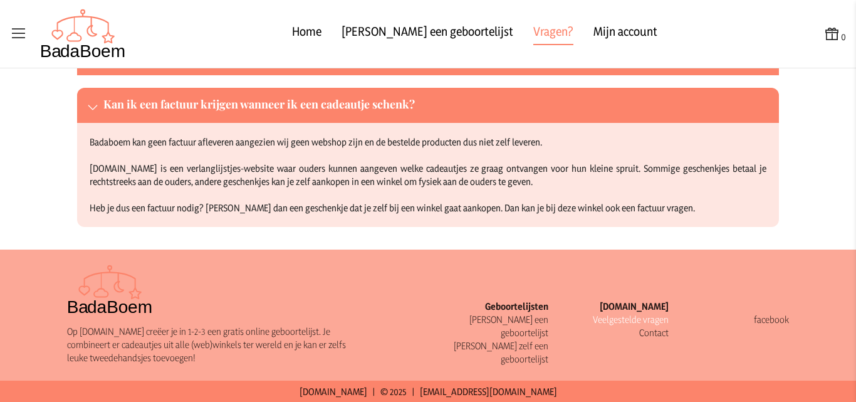
click at [633, 317] on link "Veelgestelde vragen" at bounding box center [631, 319] width 76 height 12
click at [622, 319] on link "Veelgestelde vragen" at bounding box center [631, 319] width 76 height 12
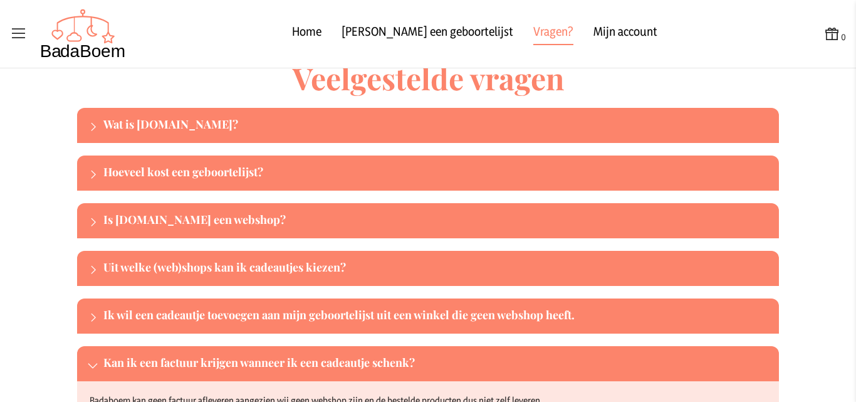
scroll to position [0, 0]
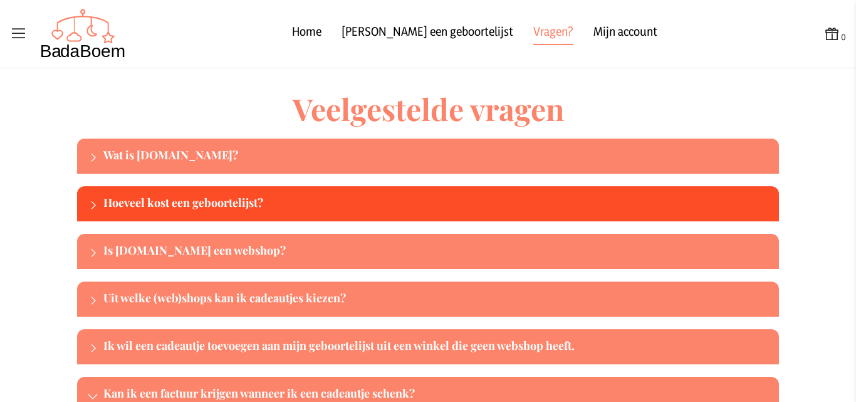
click at [446, 200] on div "Hoeveel kost een geboortelijst?" at bounding box center [438, 204] width 671 height 20
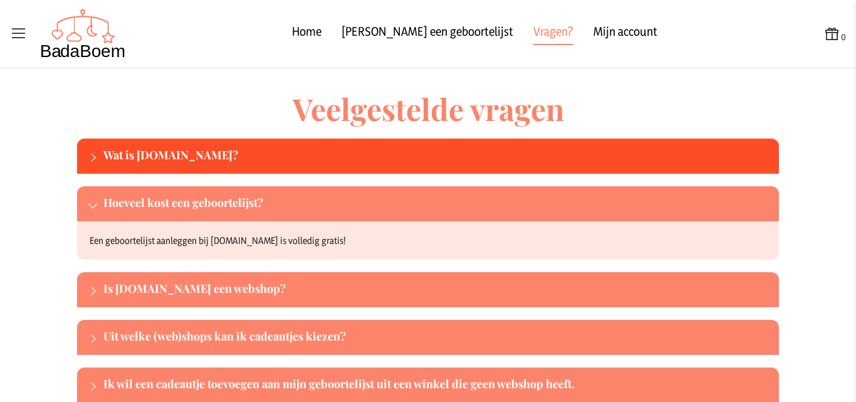
click at [362, 142] on div "Wat is [DOMAIN_NAME]?" at bounding box center [428, 156] width 702 height 35
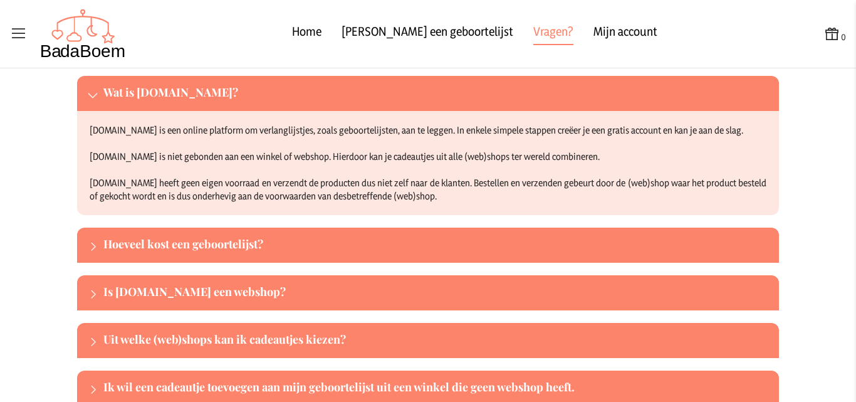
scroll to position [125, 0]
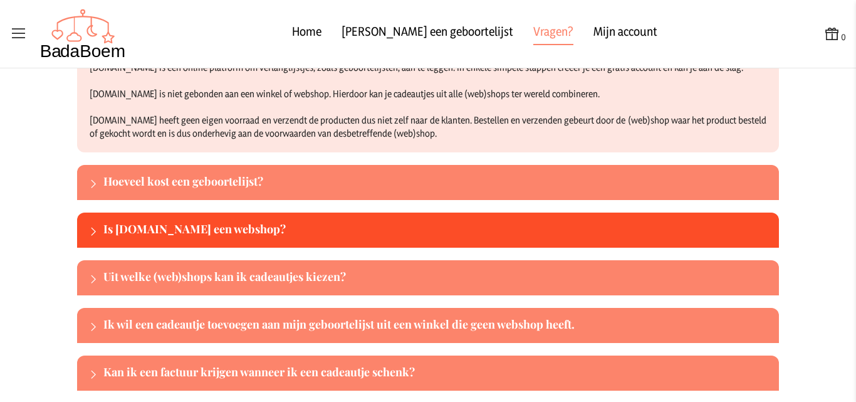
click at [389, 241] on div "Is [DOMAIN_NAME] een webshop?" at bounding box center [428, 229] width 702 height 35
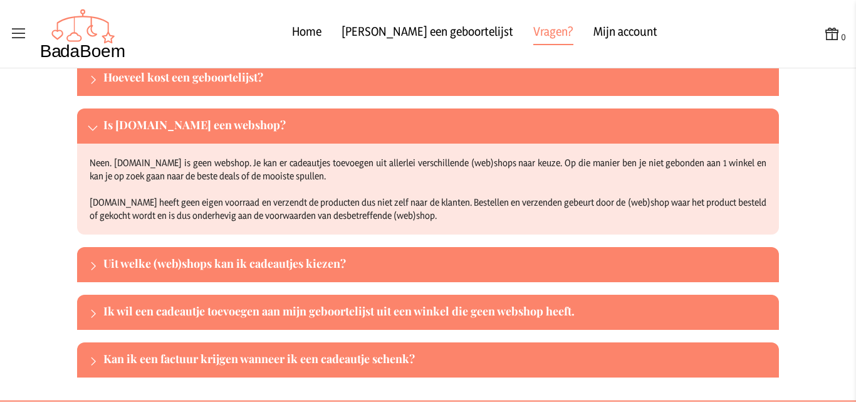
scroll to position [251, 0]
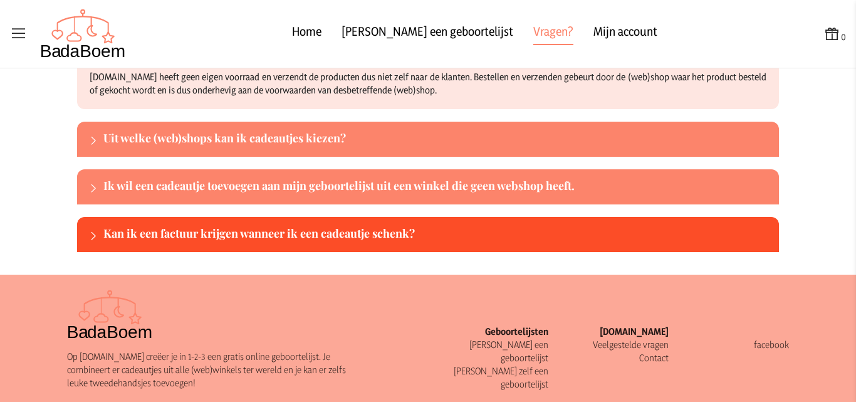
click at [387, 228] on div "Kan ik een factuur krijgen wanneer ik een cadeautje schenk?" at bounding box center [438, 234] width 671 height 20
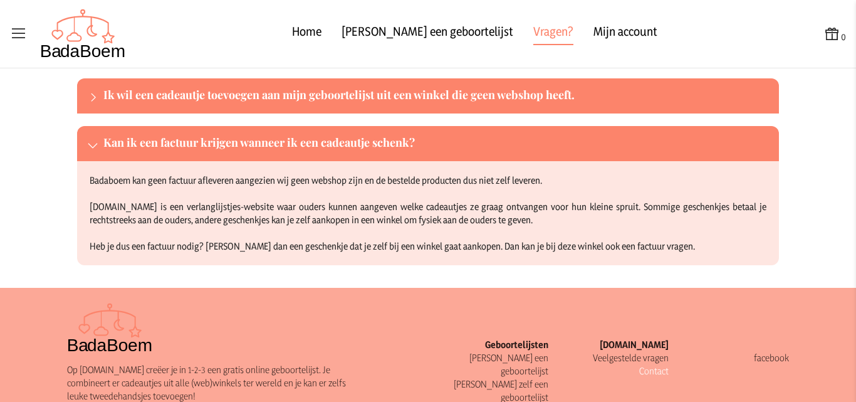
click at [649, 367] on link "Contact" at bounding box center [653, 371] width 29 height 12
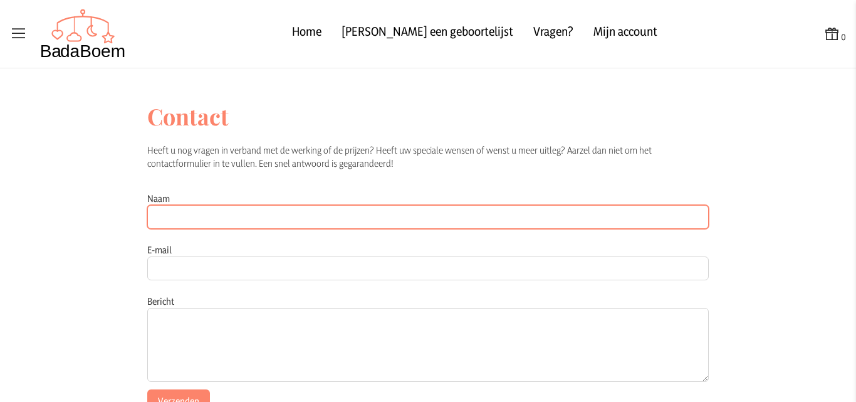
click at [307, 221] on input "Naam" at bounding box center [428, 217] width 562 height 24
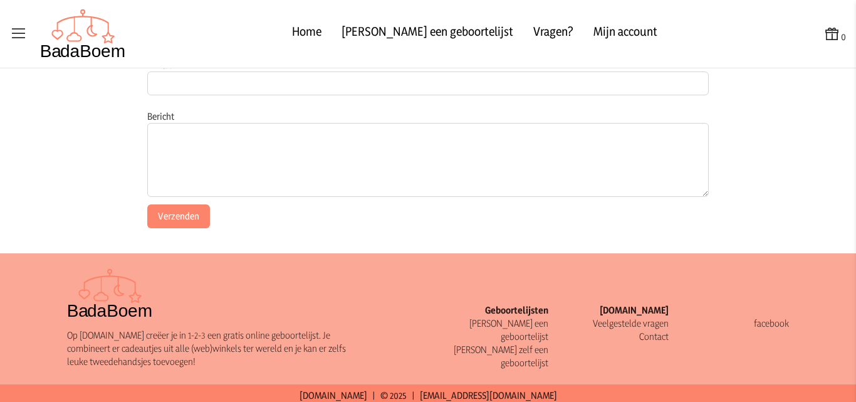
scroll to position [189, 0]
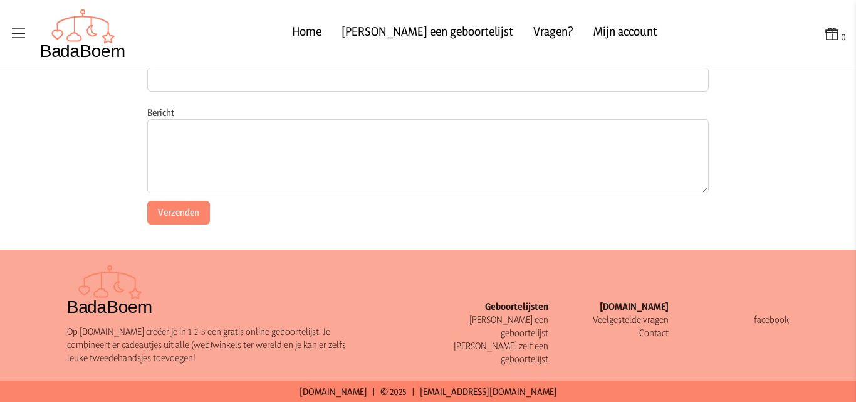
click at [770, 318] on div "facebook" at bounding box center [729, 333] width 120 height 66
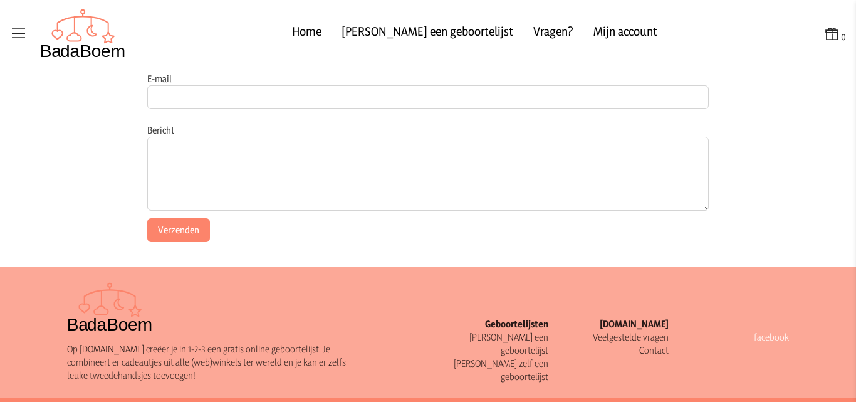
click at [757, 338] on link "facebook" at bounding box center [771, 337] width 35 height 12
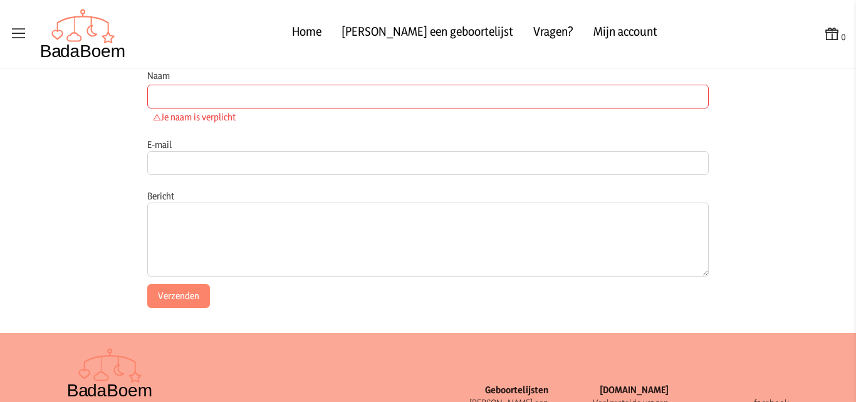
scroll to position [0, 0]
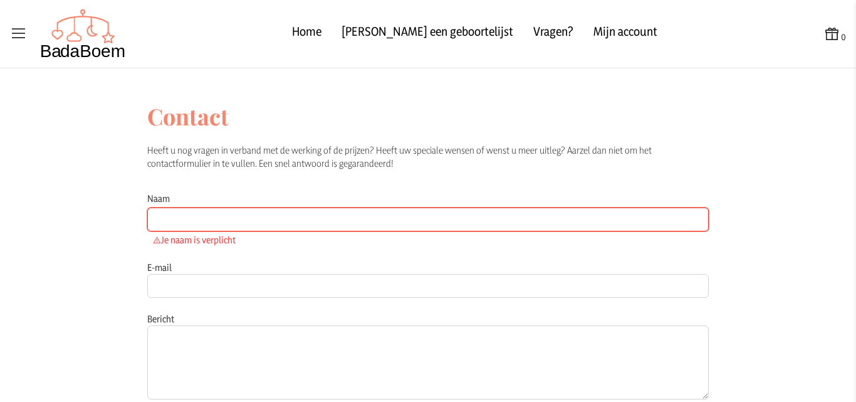
click at [231, 214] on input "Naam" at bounding box center [428, 219] width 562 height 24
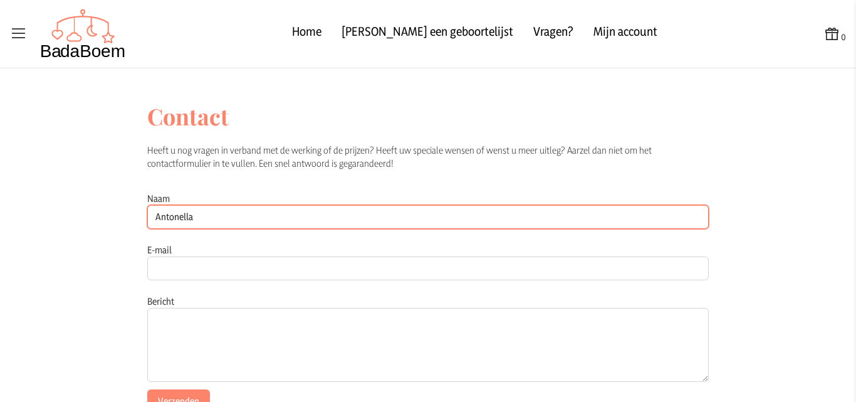
type input "Antonella"
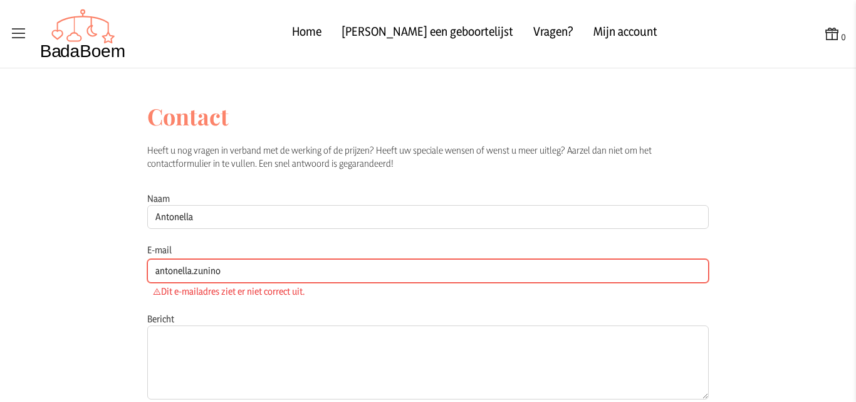
type input "[EMAIL_ADDRESS][DOMAIN_NAME]"
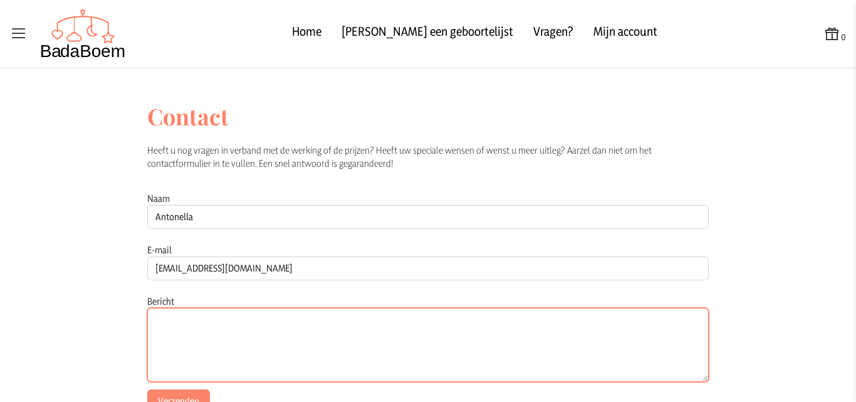
click at [221, 329] on textarea "Bericht" at bounding box center [428, 345] width 562 height 74
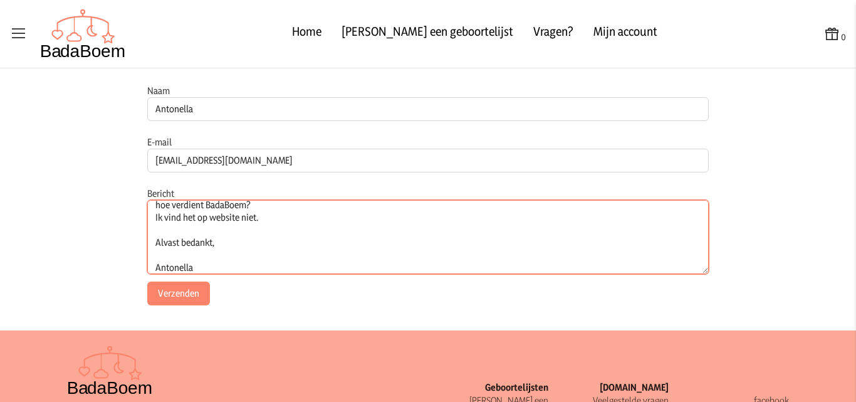
scroll to position [125, 0]
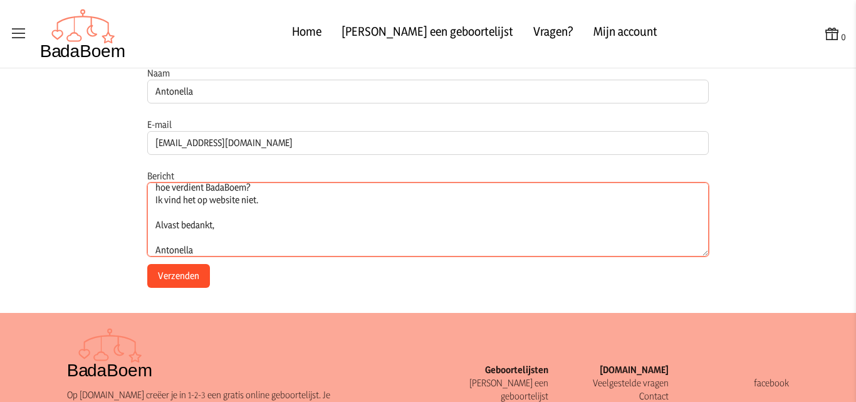
type textarea "Beste, hoe verdient BadaBoem? Ik vind het op website niet. Alvast bedankt, Anto…"
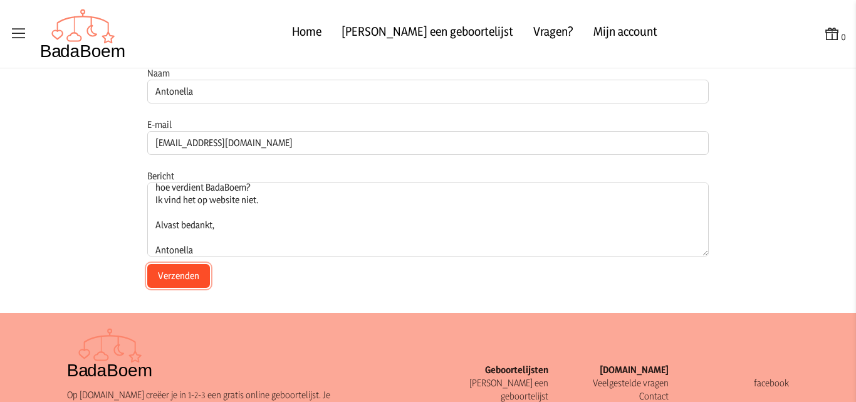
click at [182, 279] on button "Verzenden" at bounding box center [178, 276] width 63 height 24
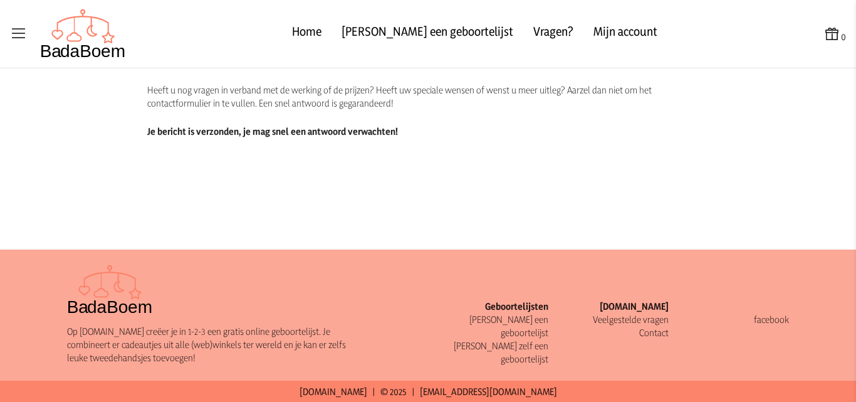
click at [412, 391] on p "[DOMAIN_NAME] | © 2025 | [EMAIL_ADDRESS][DOMAIN_NAME]" at bounding box center [428, 391] width 846 height 13
click at [16, 33] on icon at bounding box center [19, 34] width 18 height 18
click at [1, 1] on input "checkbox" at bounding box center [0, 0] width 1 height 1
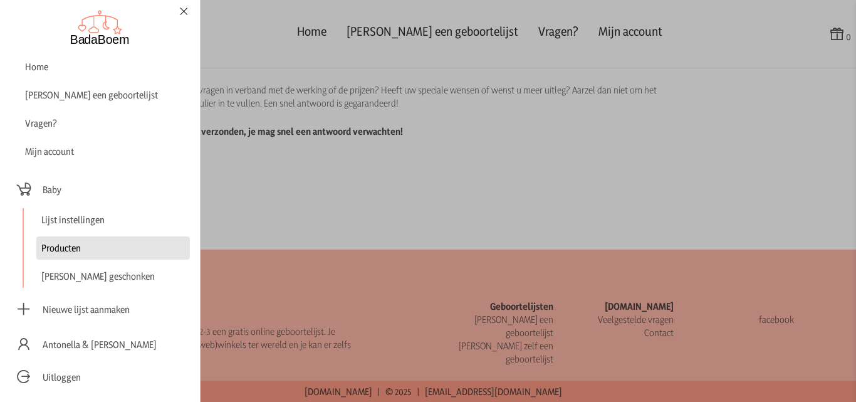
click at [55, 248] on link "Producten" at bounding box center [113, 247] width 154 height 23
checkbox input "false"
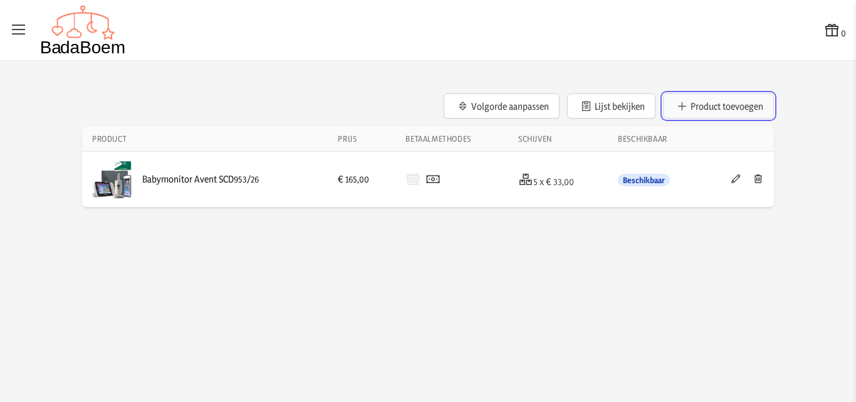
click at [704, 113] on button "Product toevoegen" at bounding box center [718, 105] width 111 height 25
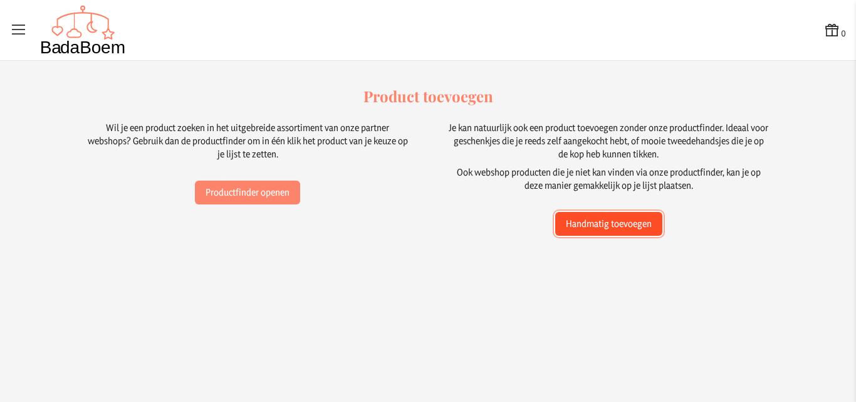
click at [635, 224] on button "Handmatig toevoegen" at bounding box center [608, 224] width 107 height 24
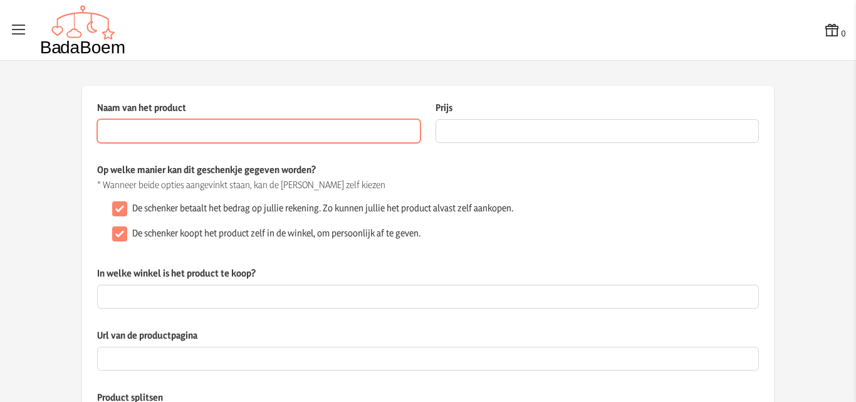
click at [206, 133] on input "Naam van het product" at bounding box center [258, 131] width 323 height 24
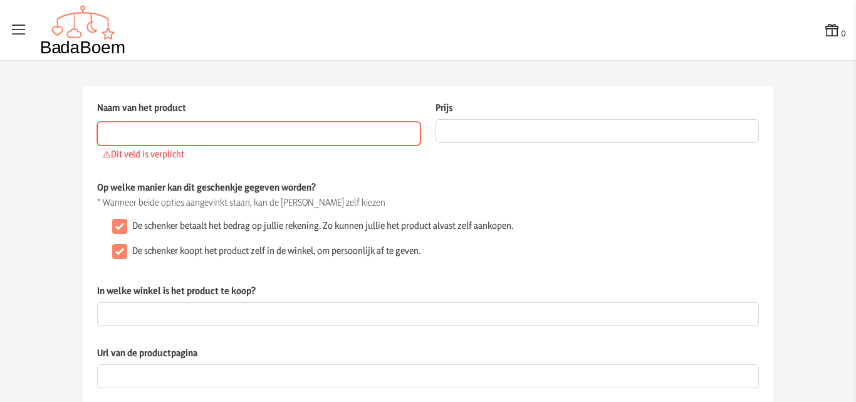
paste input "[PERSON_NAME] Troll Nursery"
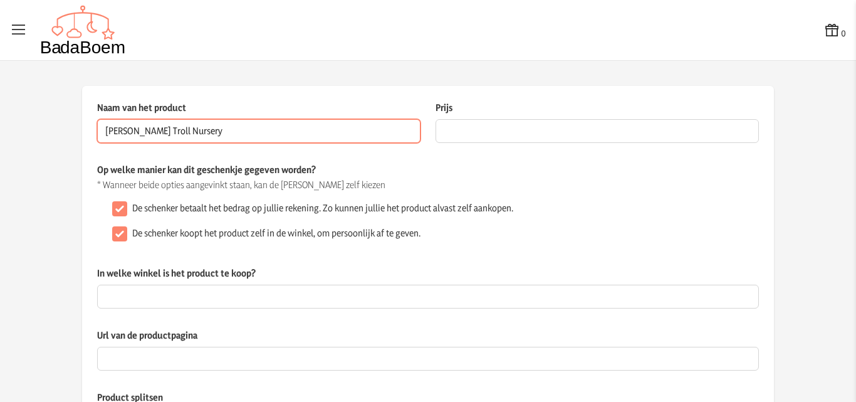
type input "[PERSON_NAME] Troll Nursery"
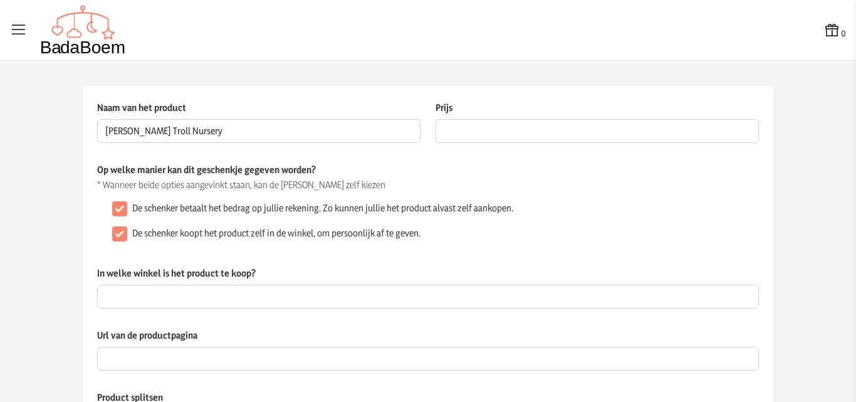
click at [516, 117] on label "Prijs" at bounding box center [597, 110] width 323 height 18
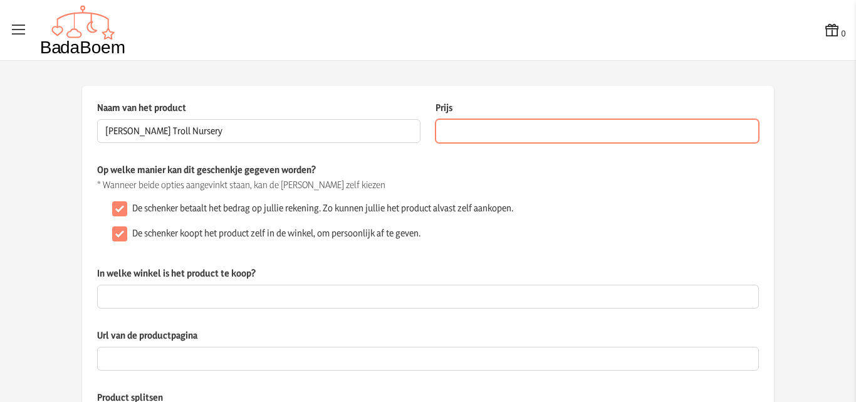
click at [516, 119] on input "Prijs" at bounding box center [597, 131] width 323 height 24
type input "75"
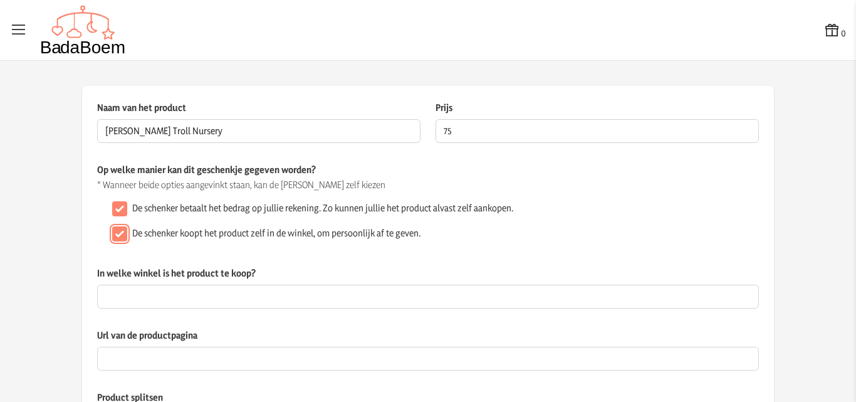
click at [113, 234] on input "De schenker koopt het product zelf in de winkel, om persoonlijk af te geven." at bounding box center [119, 233] width 15 height 15
checkbox input "false"
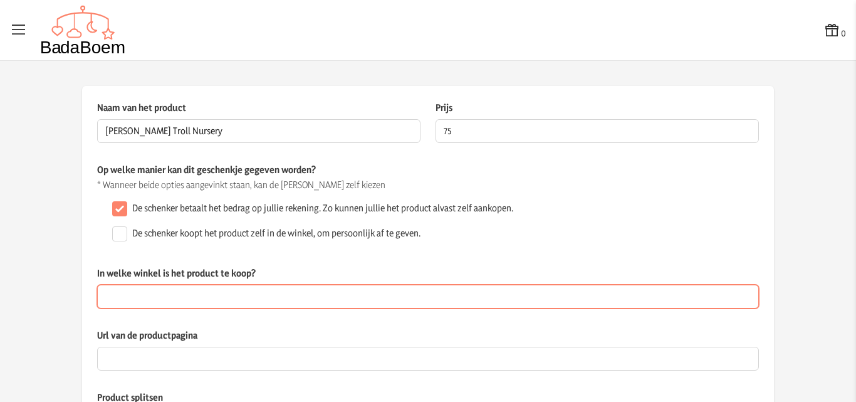
click at [137, 294] on input "In welke winkel is het product te koop?" at bounding box center [428, 297] width 662 height 24
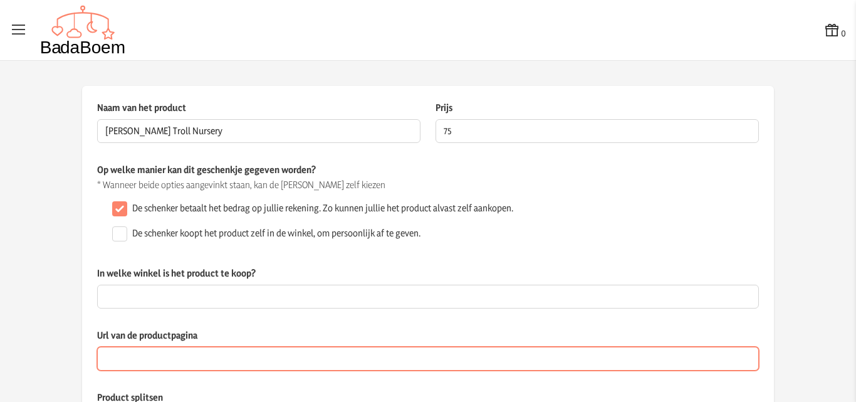
click at [129, 353] on input "Url van de productpagina" at bounding box center [428, 359] width 662 height 24
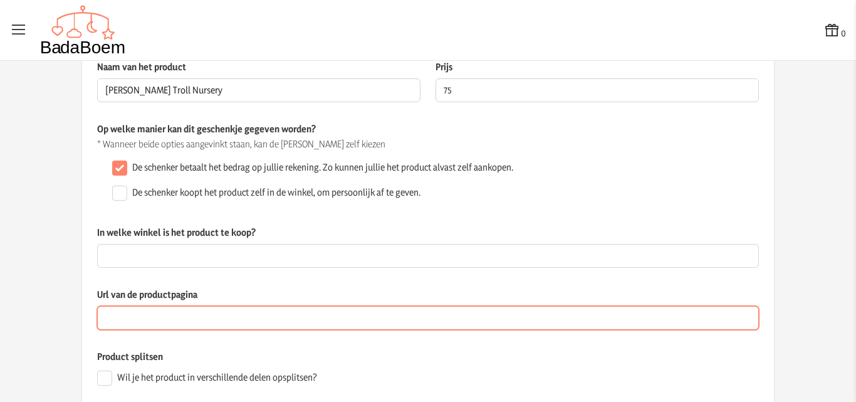
scroll to position [63, 0]
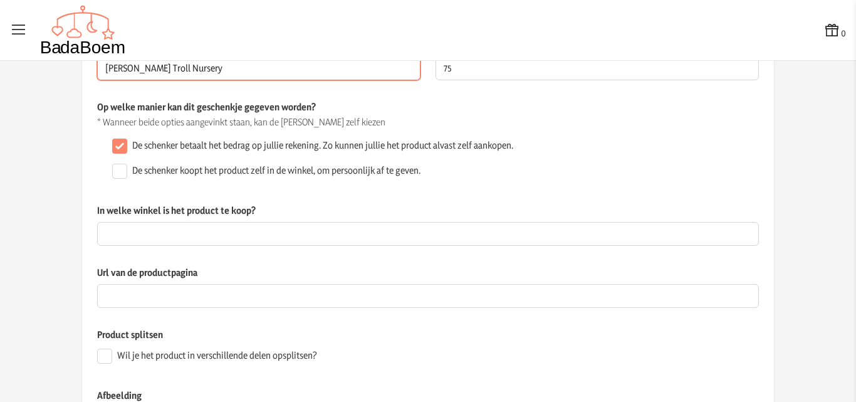
drag, startPoint x: 199, startPoint y: 69, endPoint x: 91, endPoint y: 81, distance: 108.5
click at [86, 81] on div "Naam van het product [PERSON_NAME] Troll Nursery Dit veld is verplicht Prijs 75…" at bounding box center [428, 309] width 692 height 572
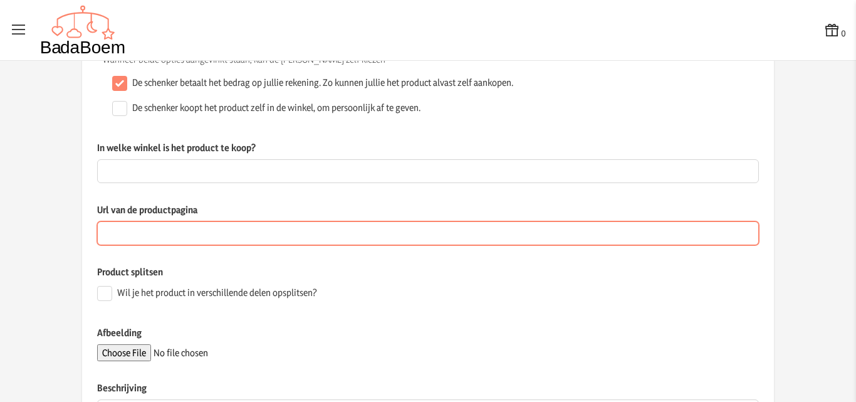
click at [135, 243] on input "Url van de productpagina" at bounding box center [428, 233] width 662 height 24
paste input "[URL][DOMAIN_NAME]"
type input "[URL][DOMAIN_NAME]"
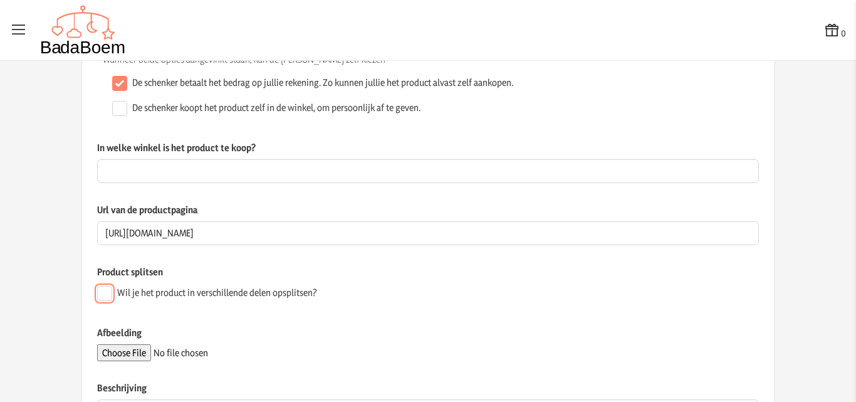
click at [99, 296] on input "Wil je het product in verschillende delen opsplitsen?" at bounding box center [104, 293] width 15 height 15
checkbox input "true"
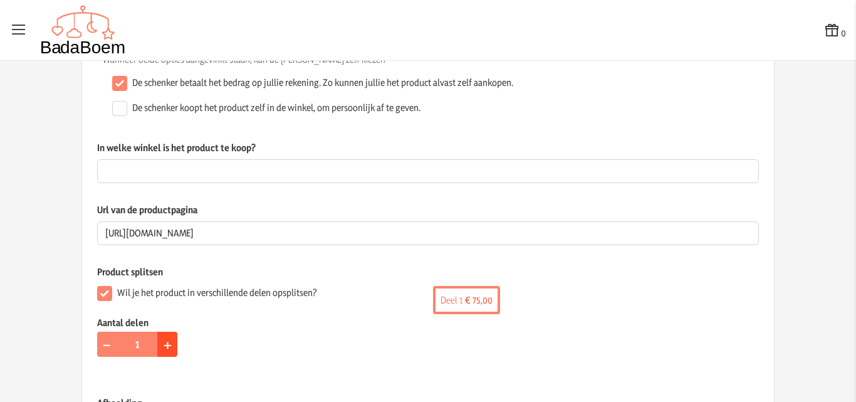
click at [164, 342] on span "+" at bounding box center [168, 343] width 8 height 19
type input "3"
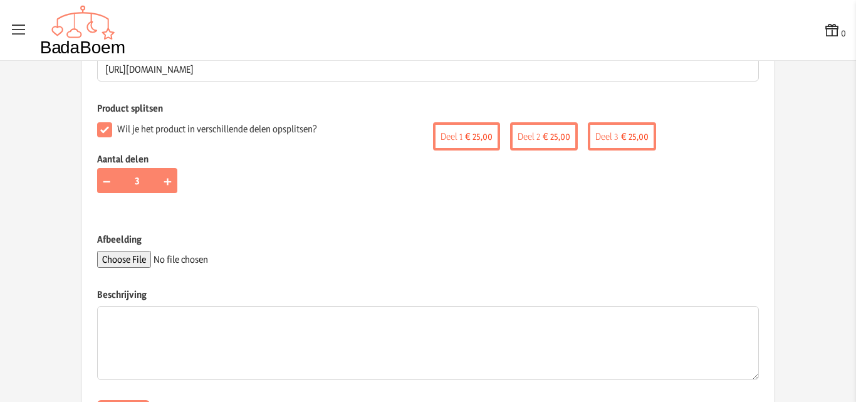
scroll to position [313, 0]
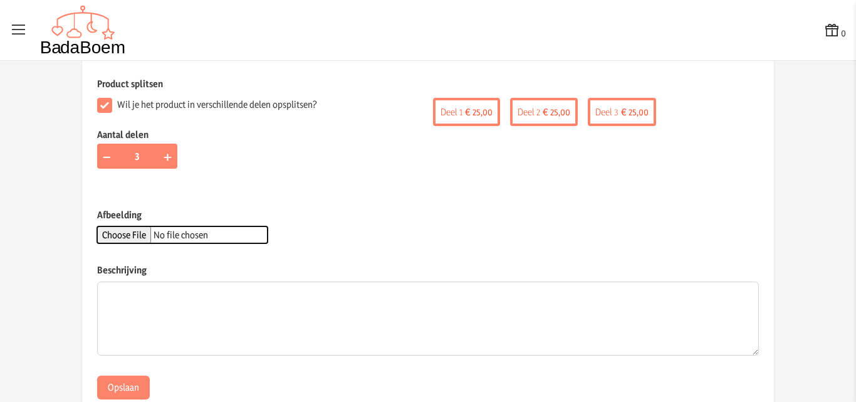
click at [127, 239] on input "Afbeelding" at bounding box center [182, 234] width 170 height 17
type input "C:\fakepath\[PERSON_NAME] Verzorgingstafel.jpg"
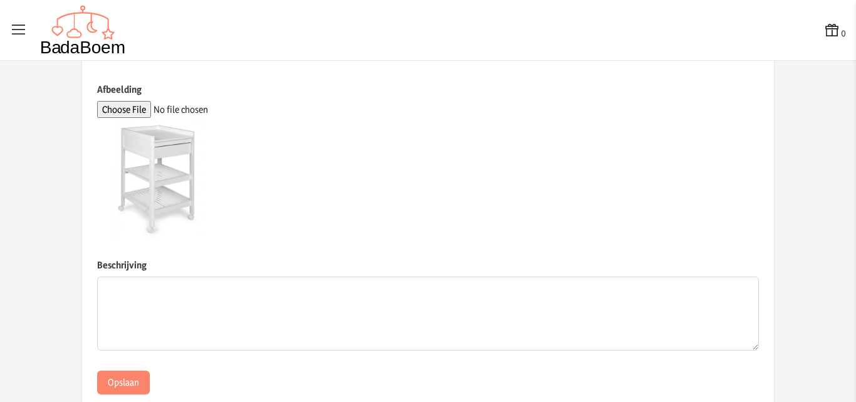
scroll to position [376, 0]
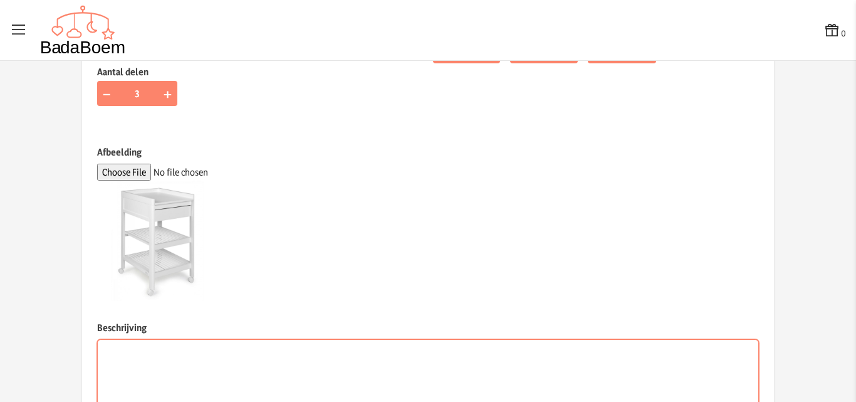
click at [184, 342] on textarea "Beschrijving" at bounding box center [428, 376] width 662 height 74
paste textarea "Praktische verzorgingstafel in een tijdloos design. De luiertafel kan zowel met…"
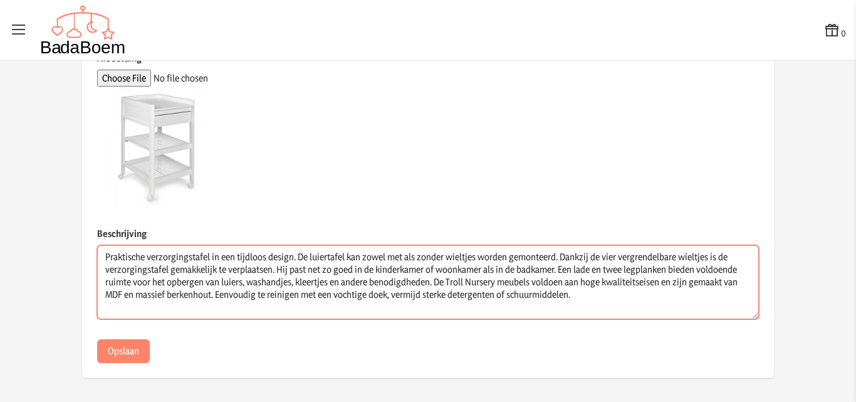
scroll to position [471, 0]
type textarea "Praktische verzorgingstafel in een tijdloos design. De luiertafel kan zowel met…"
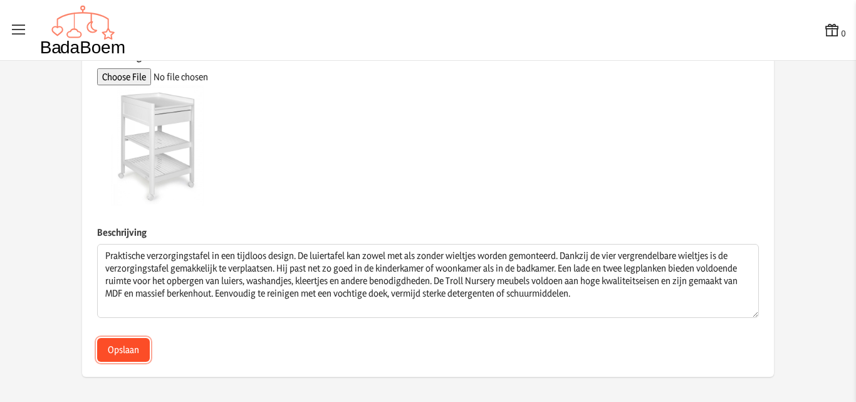
click at [105, 350] on button "Opslaan" at bounding box center [123, 350] width 53 height 24
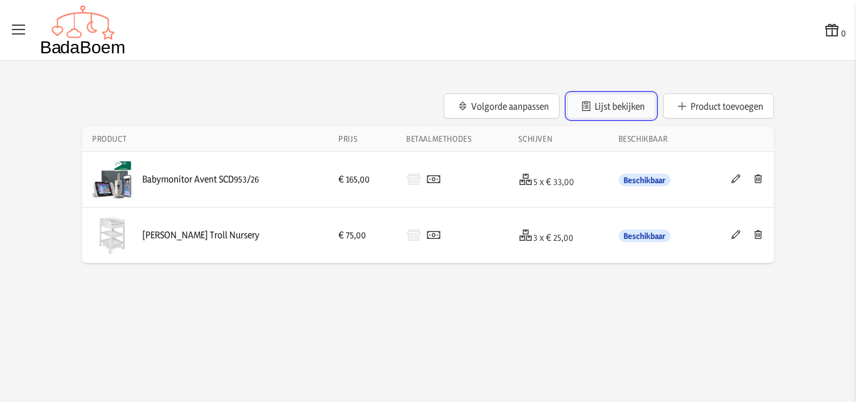
click at [623, 101] on button "Lijst bekijken" at bounding box center [611, 105] width 88 height 25
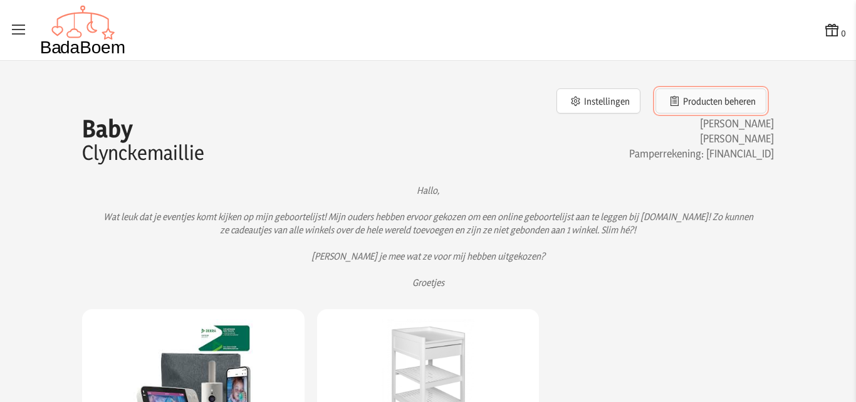
click at [695, 94] on button "Producten beheren" at bounding box center [711, 100] width 111 height 25
